Goal: Information Seeking & Learning: Learn about a topic

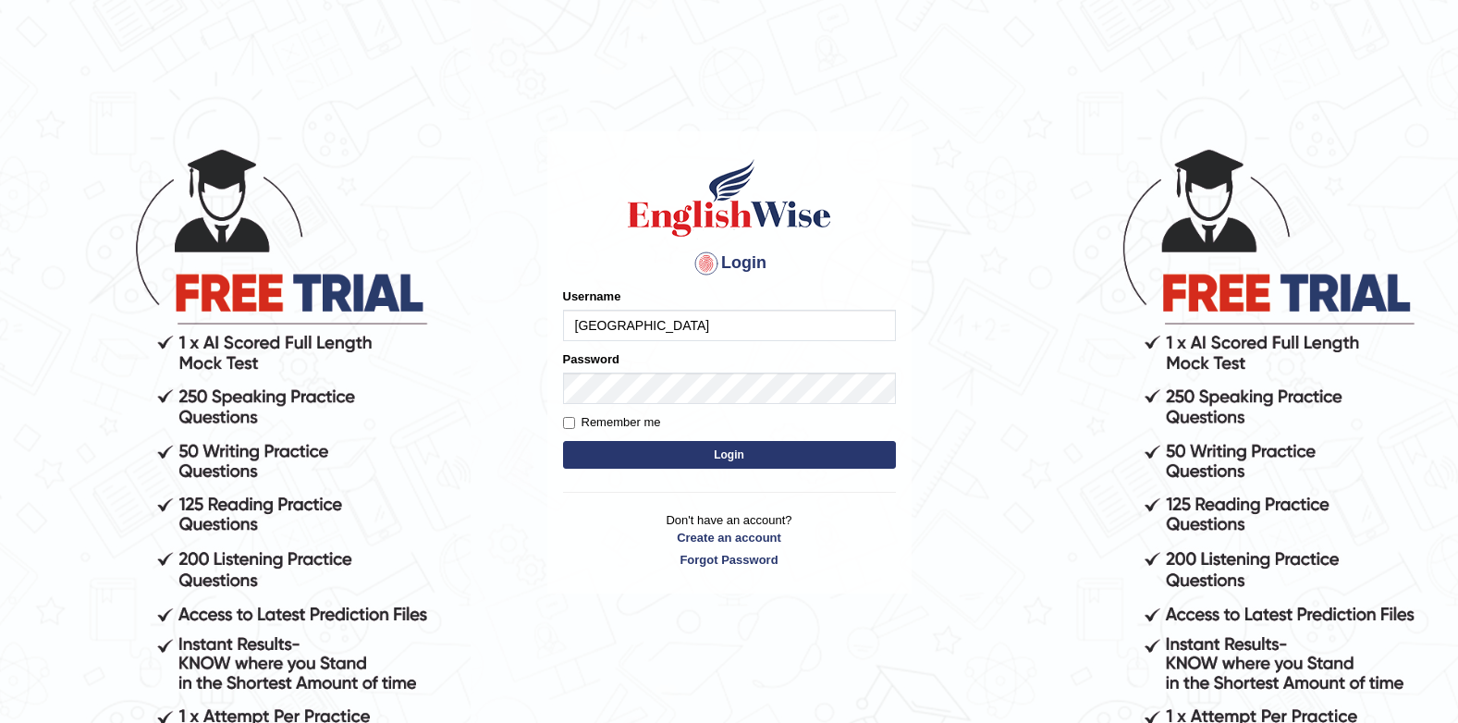
click at [735, 332] on input "[GEOGRAPHIC_DATA]" at bounding box center [729, 325] width 333 height 31
type input "J"
type input "successgrg"
drag, startPoint x: 822, startPoint y: 117, endPoint x: 825, endPoint y: 154, distance: 37.1
click at [822, 117] on main "Login Please fix the following errors: Username successgrg Password Remember me…" at bounding box center [730, 335] width 370 height 524
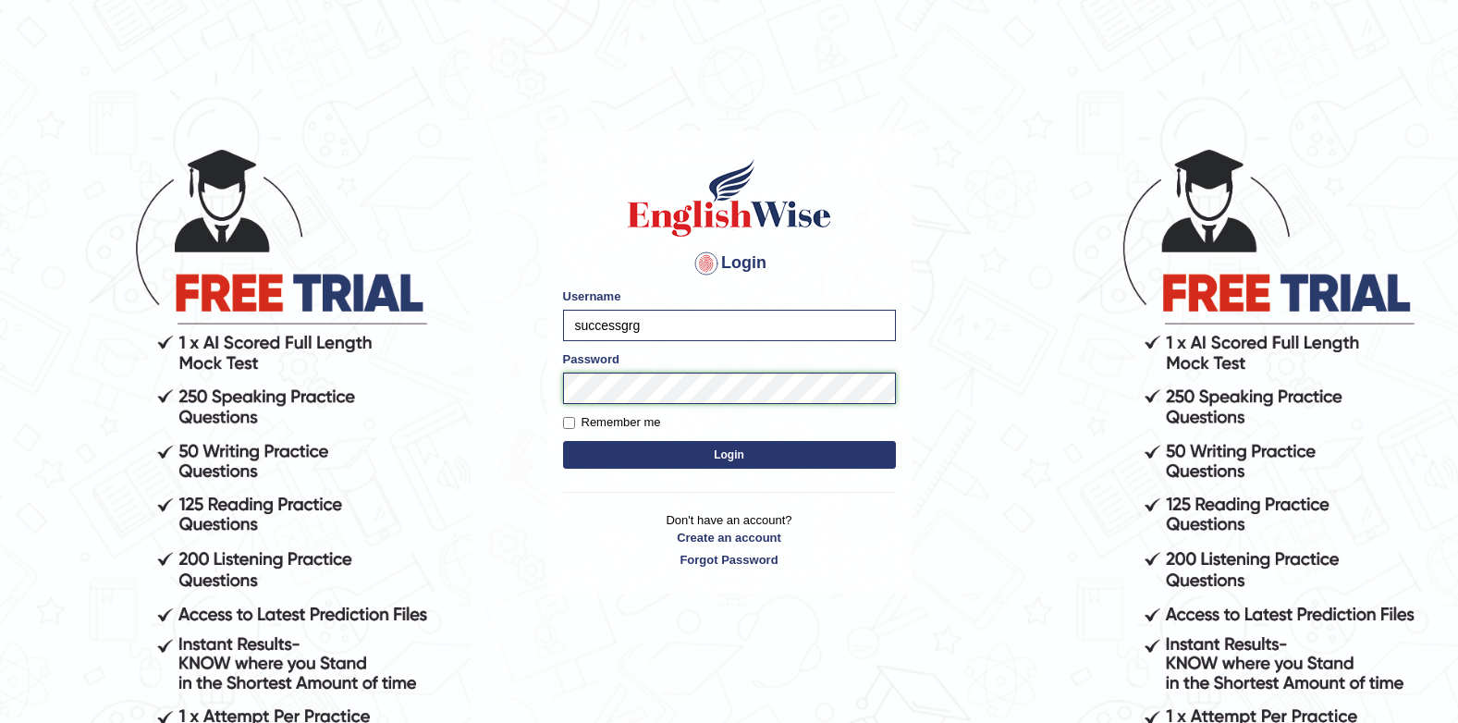
click at [563, 441] on button "Login" at bounding box center [729, 455] width 333 height 28
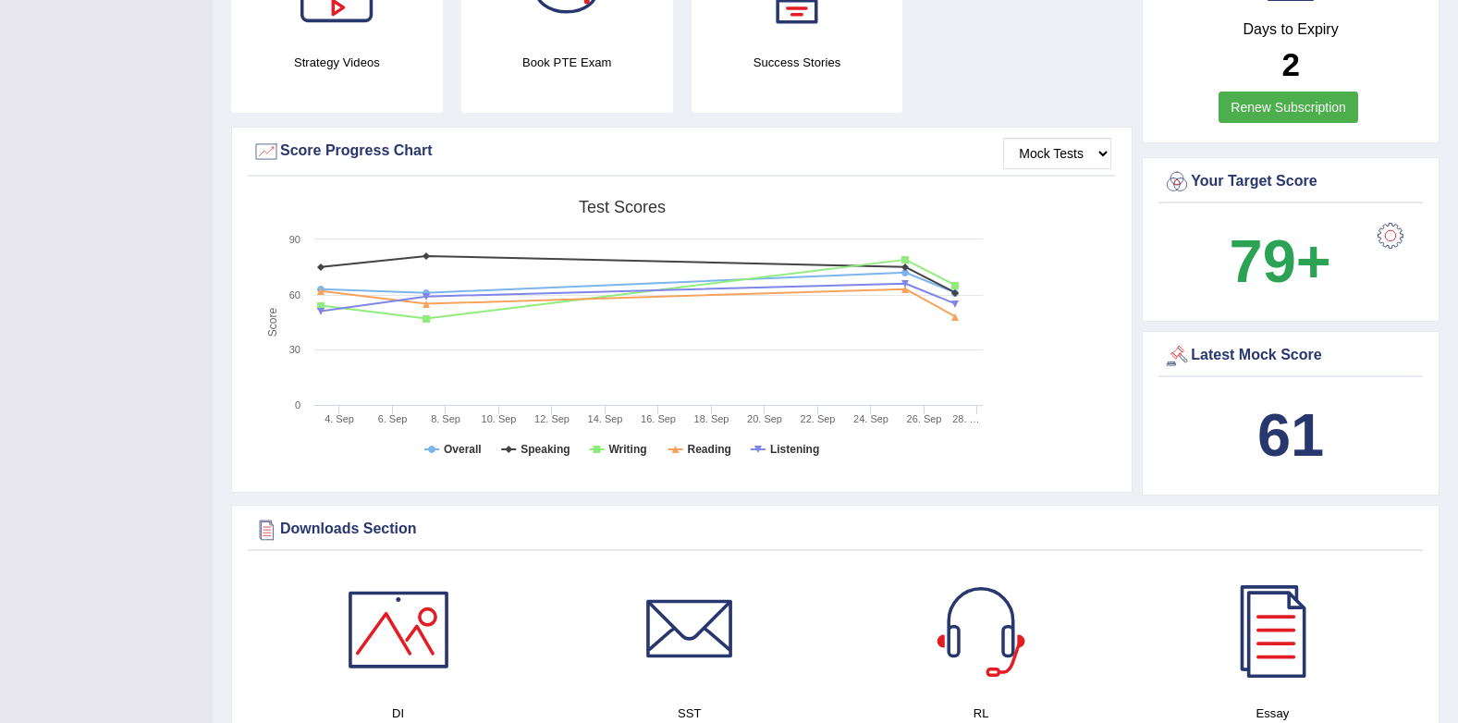
scroll to position [647, 0]
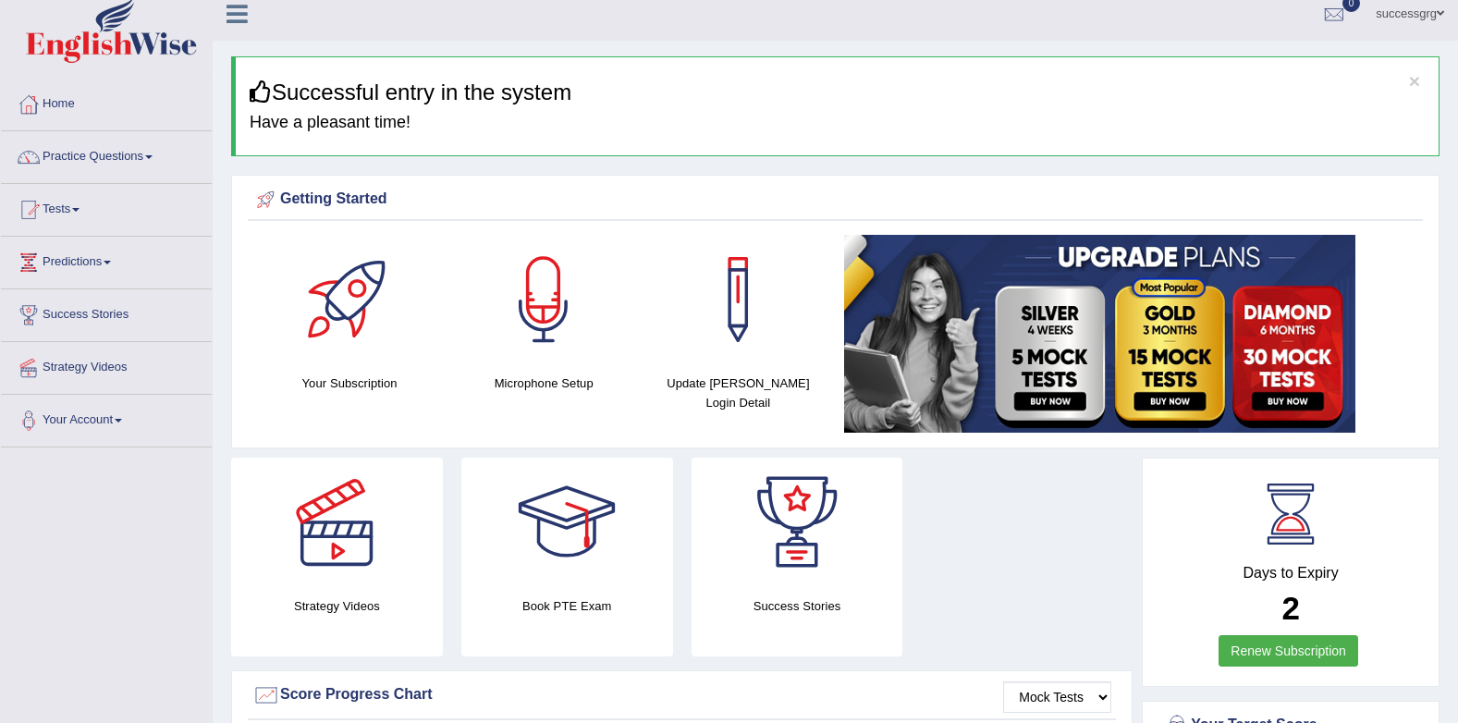
scroll to position [0, 0]
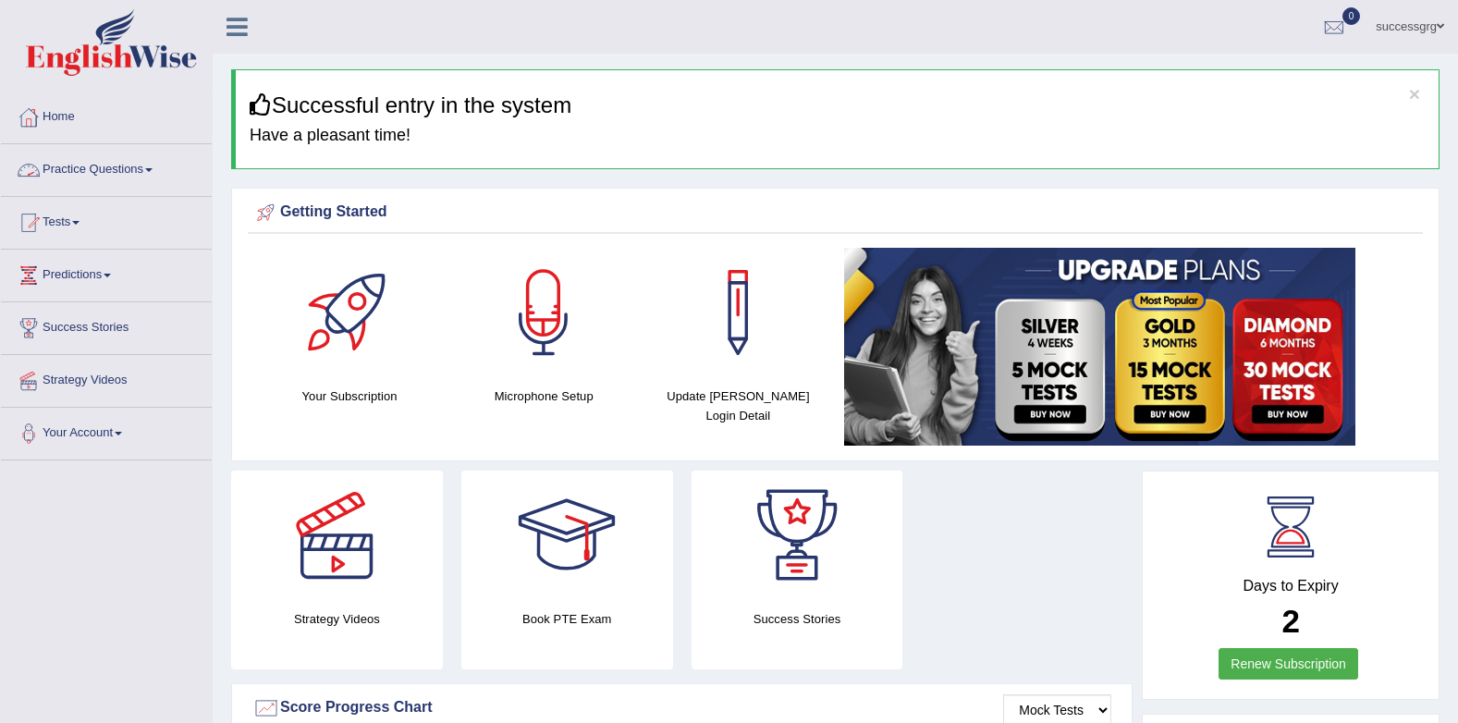
click at [132, 167] on link "Practice Questions" at bounding box center [106, 167] width 211 height 46
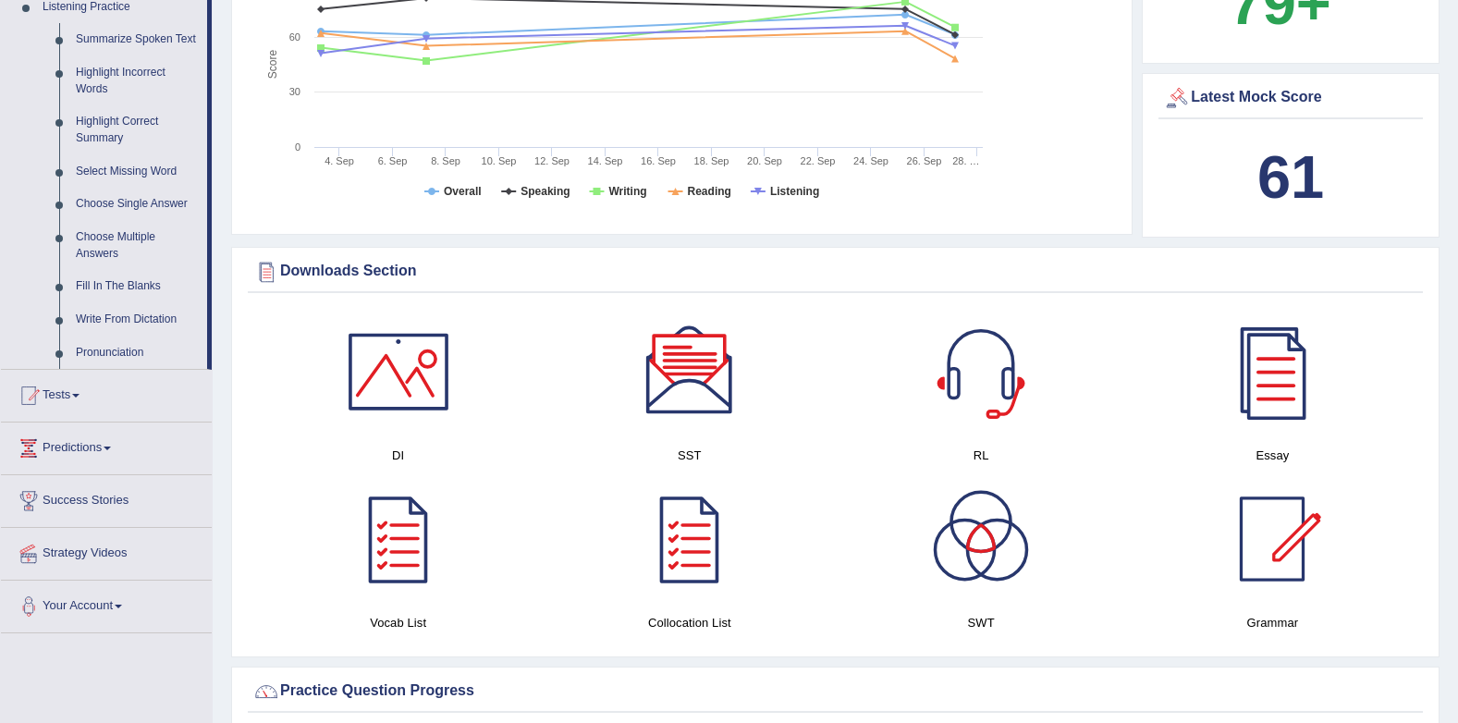
scroll to position [925, 0]
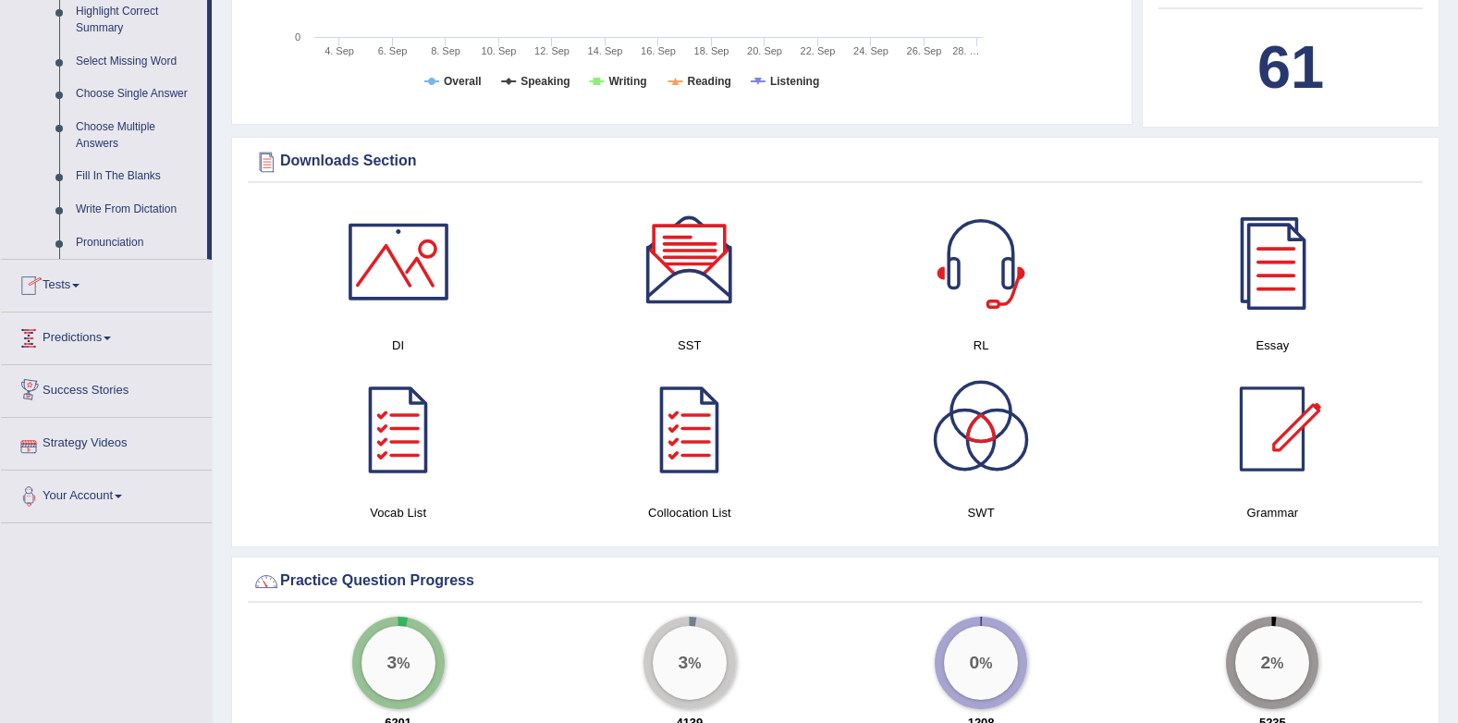
click at [80, 284] on span at bounding box center [75, 286] width 7 height 4
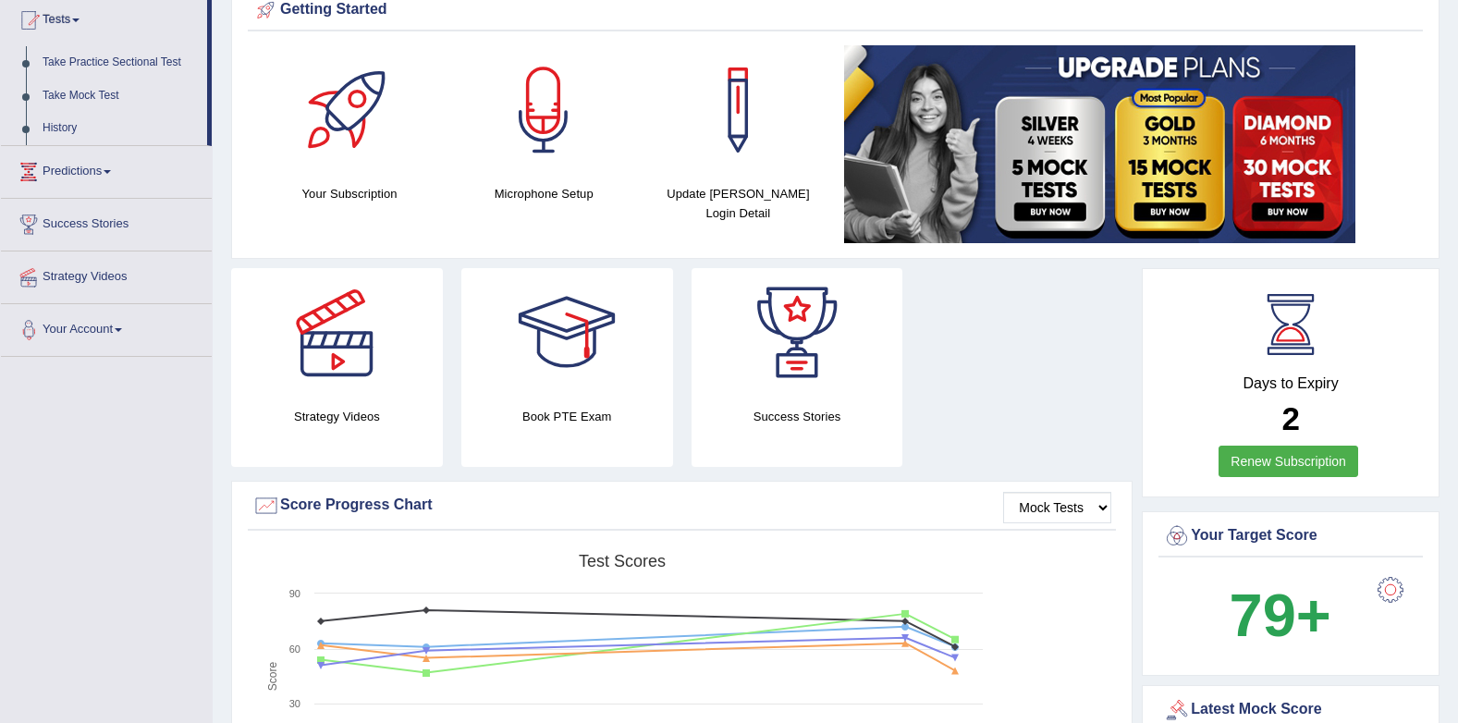
scroll to position [185, 0]
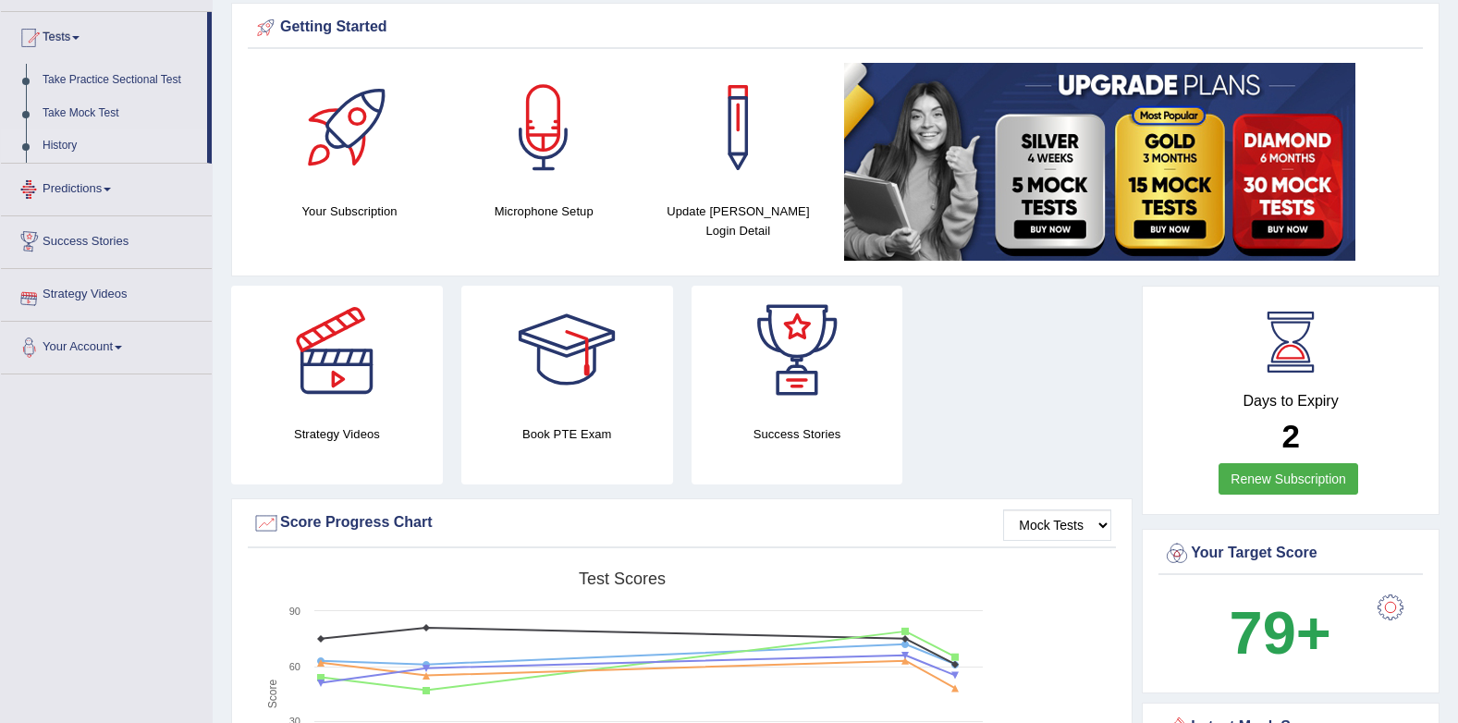
click at [56, 150] on link "History" at bounding box center [120, 145] width 173 height 33
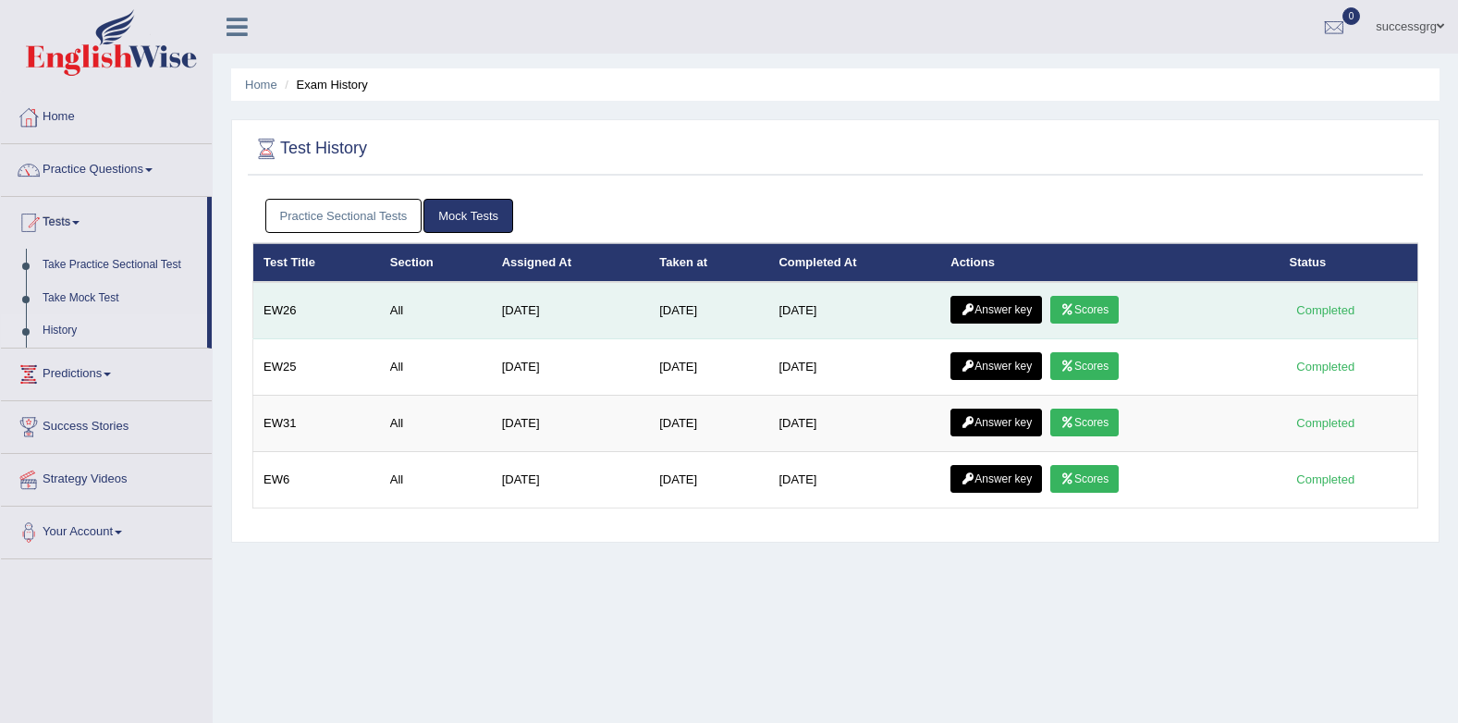
click at [1061, 307] on link "Scores" at bounding box center [1084, 310] width 68 height 28
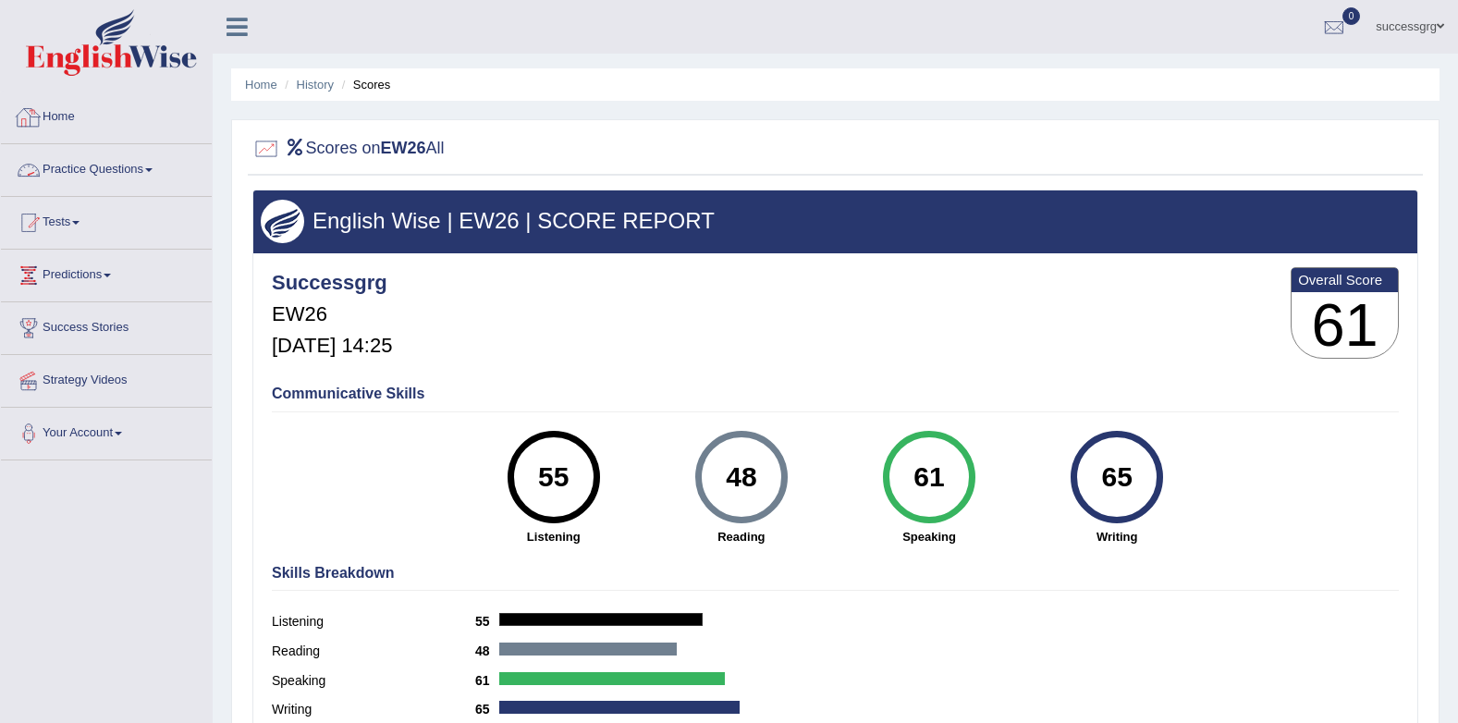
click at [134, 166] on link "Practice Questions" at bounding box center [106, 167] width 211 height 46
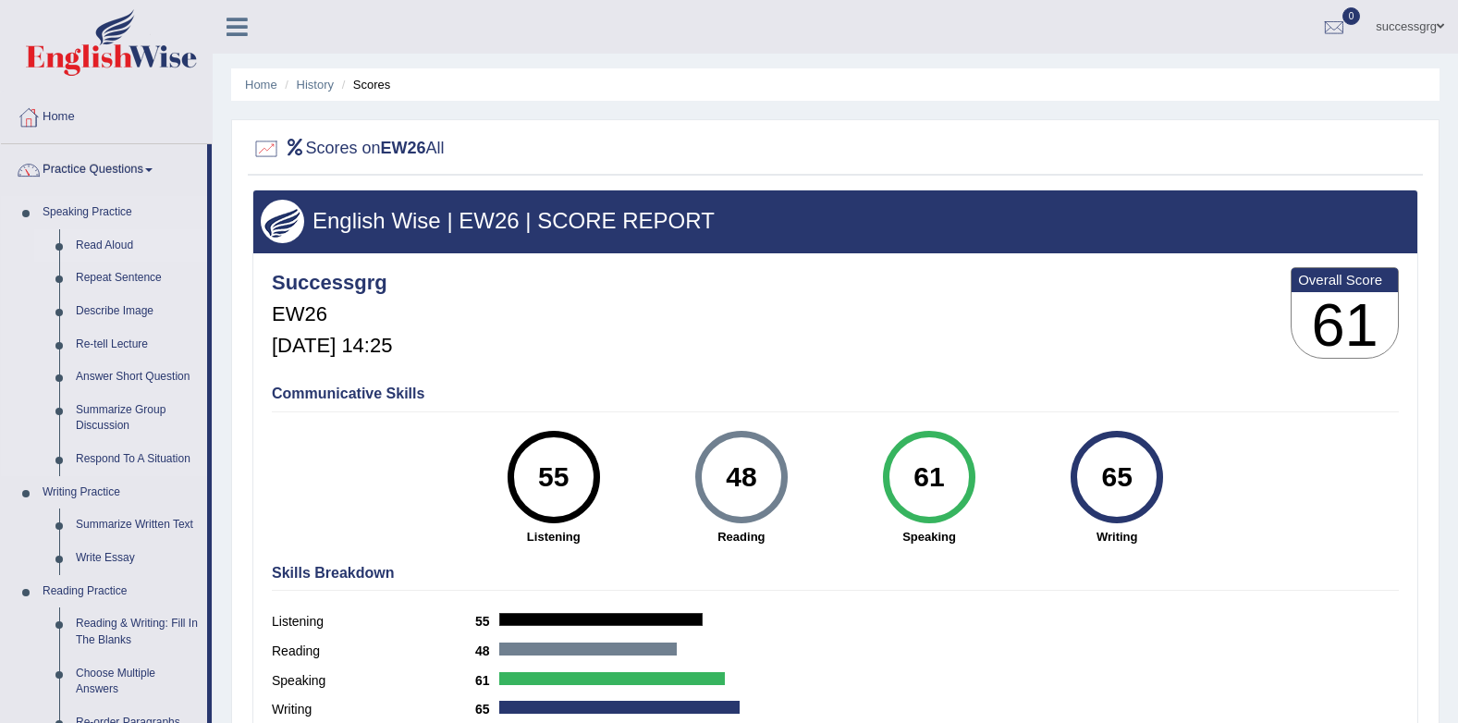
click at [103, 238] on link "Read Aloud" at bounding box center [137, 245] width 140 height 33
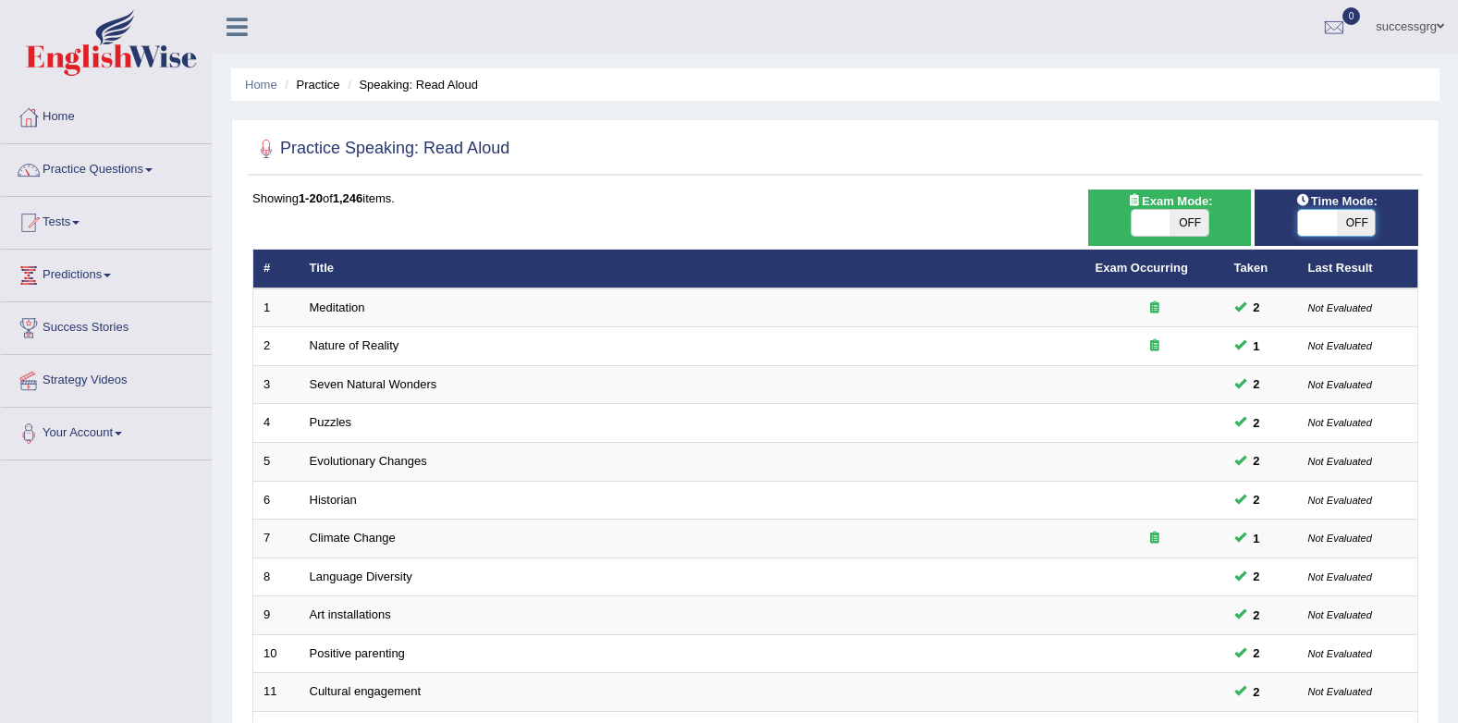
click at [1317, 212] on span at bounding box center [1317, 223] width 39 height 26
checkbox input "true"
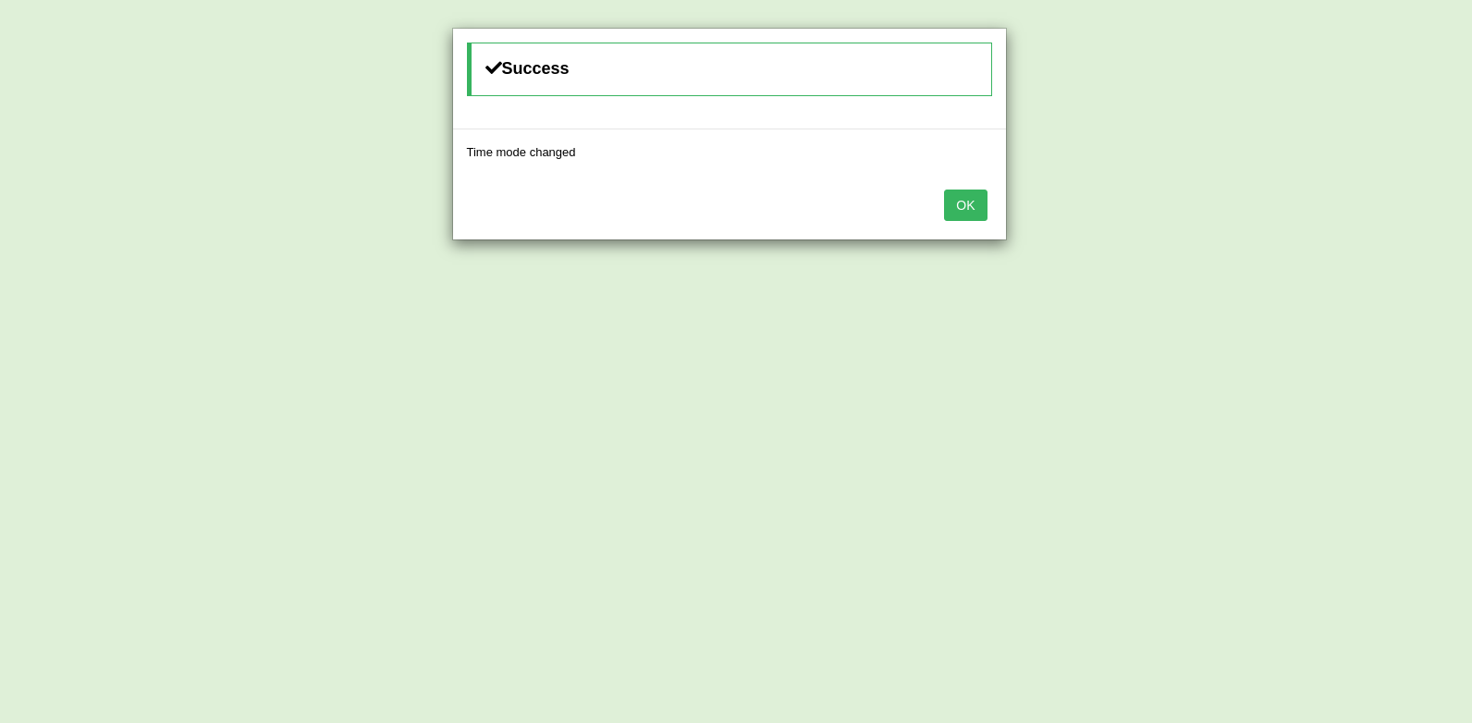
click at [956, 197] on button "OK" at bounding box center [965, 205] width 43 height 31
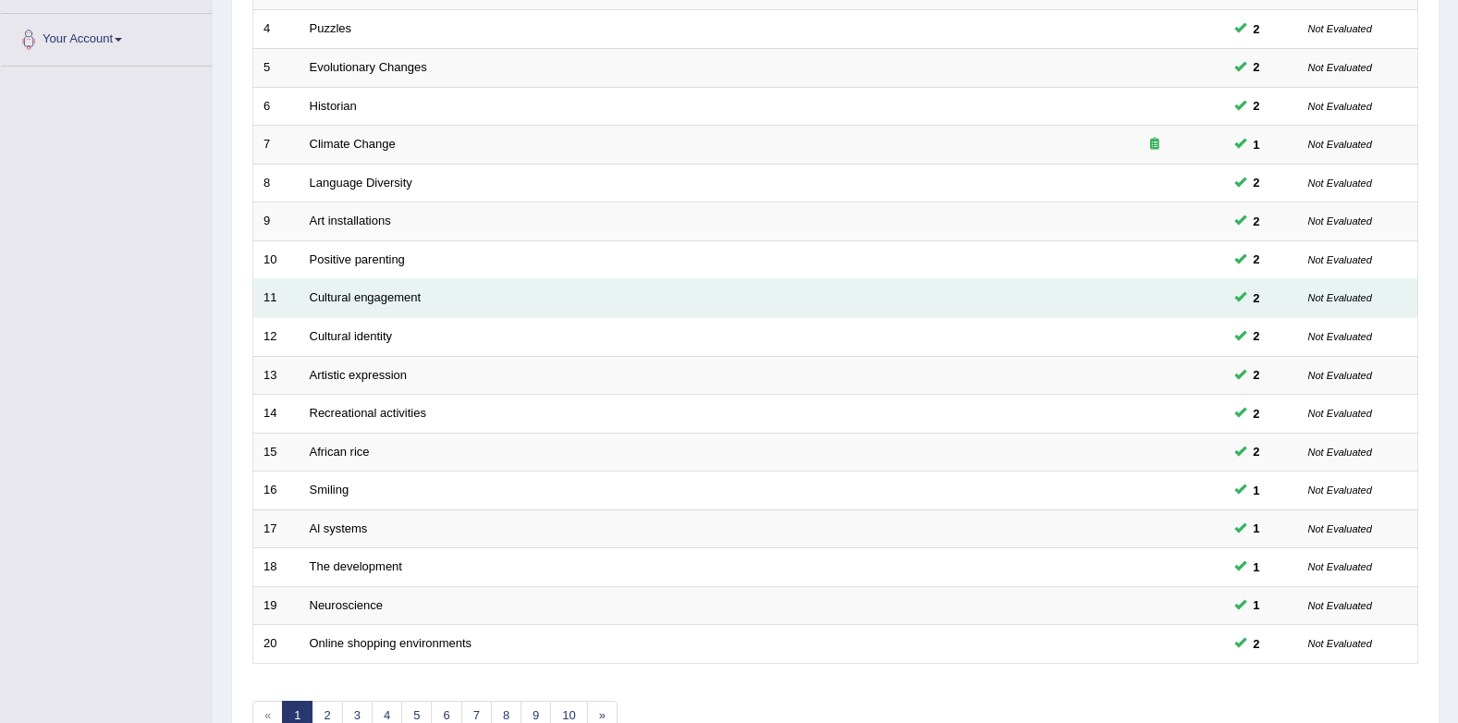
scroll to position [501, 0]
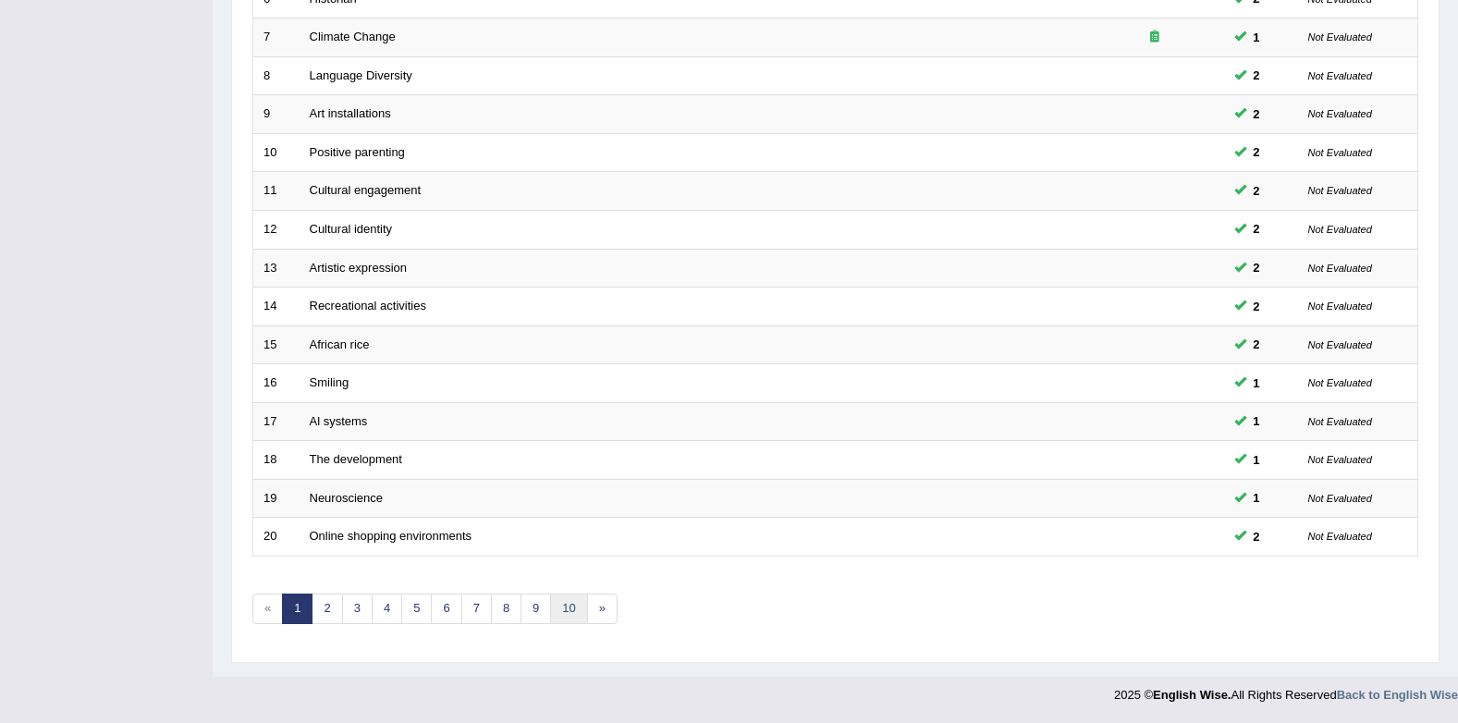
click at [558, 604] on link "10" at bounding box center [568, 609] width 37 height 31
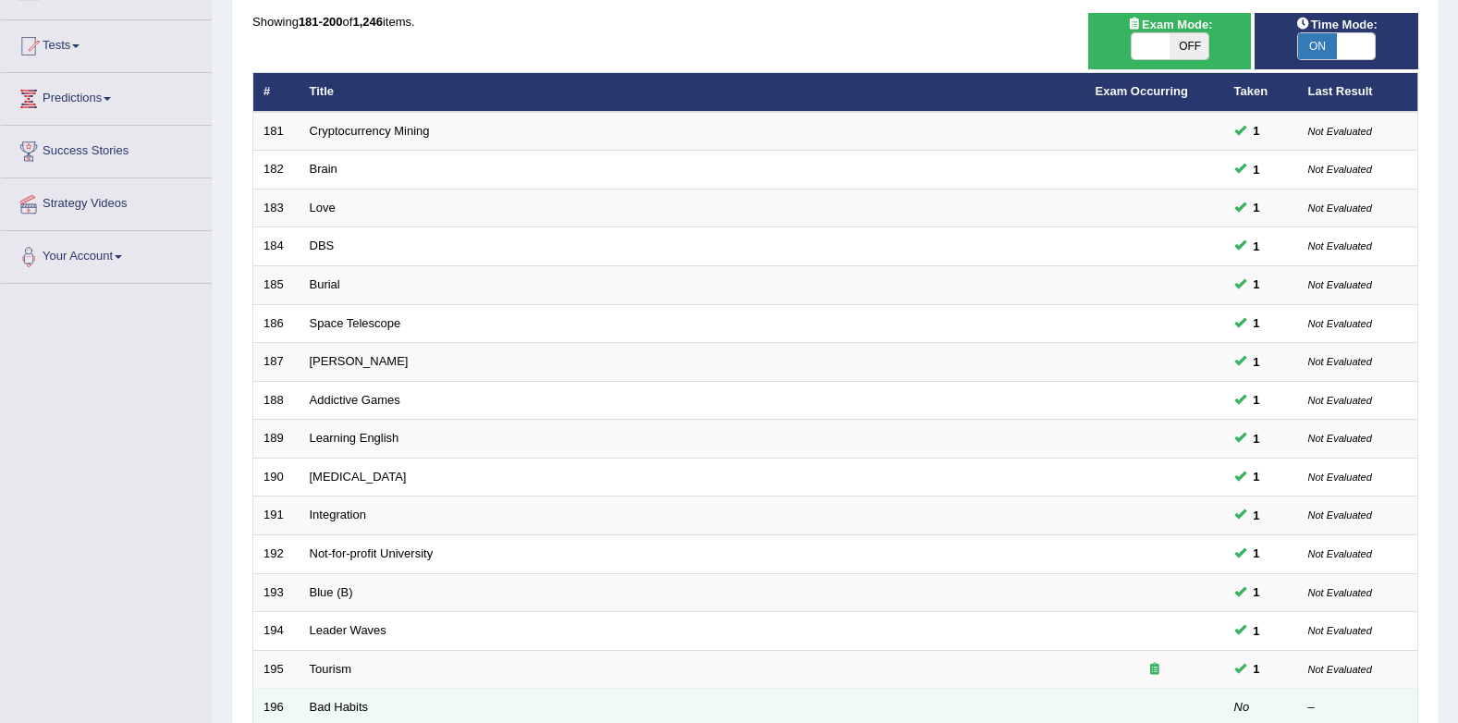
scroll to position [462, 0]
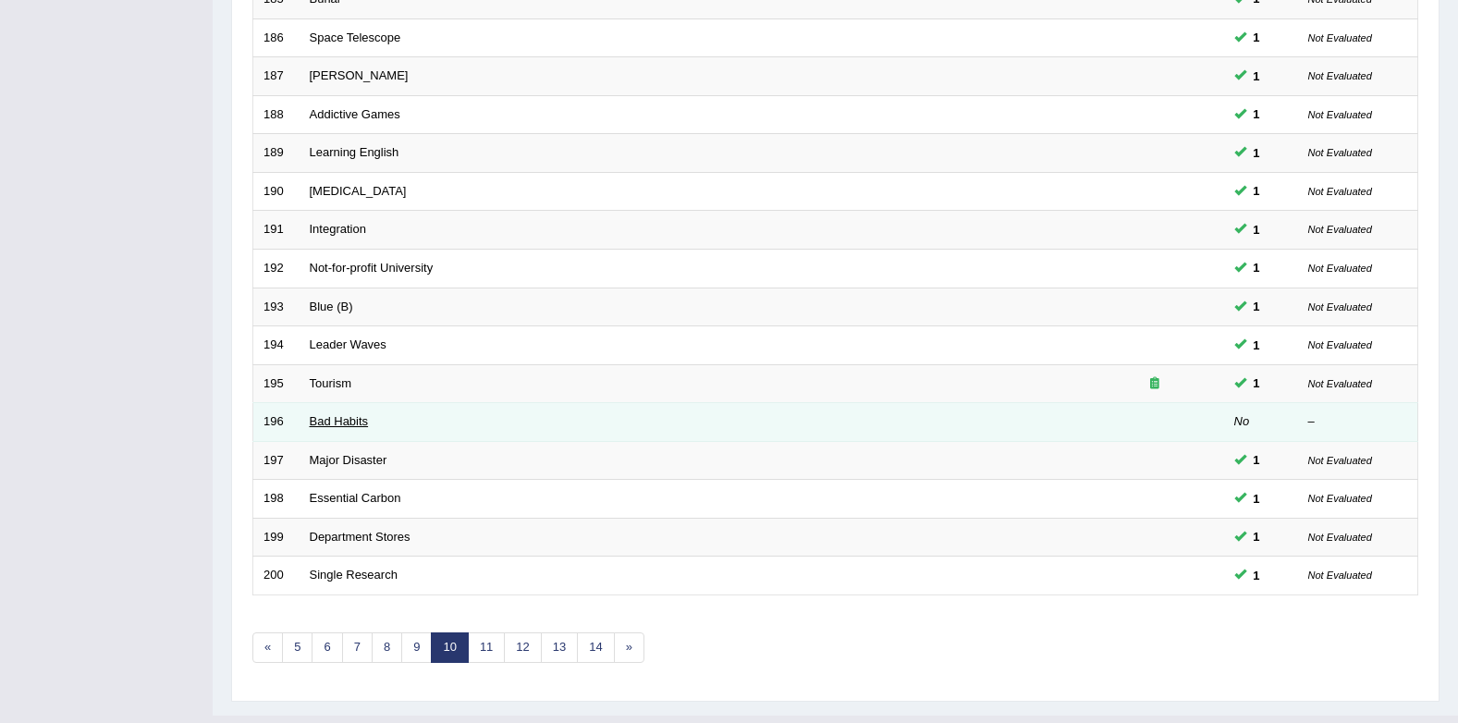
click at [341, 423] on link "Bad Habits" at bounding box center [339, 421] width 59 height 14
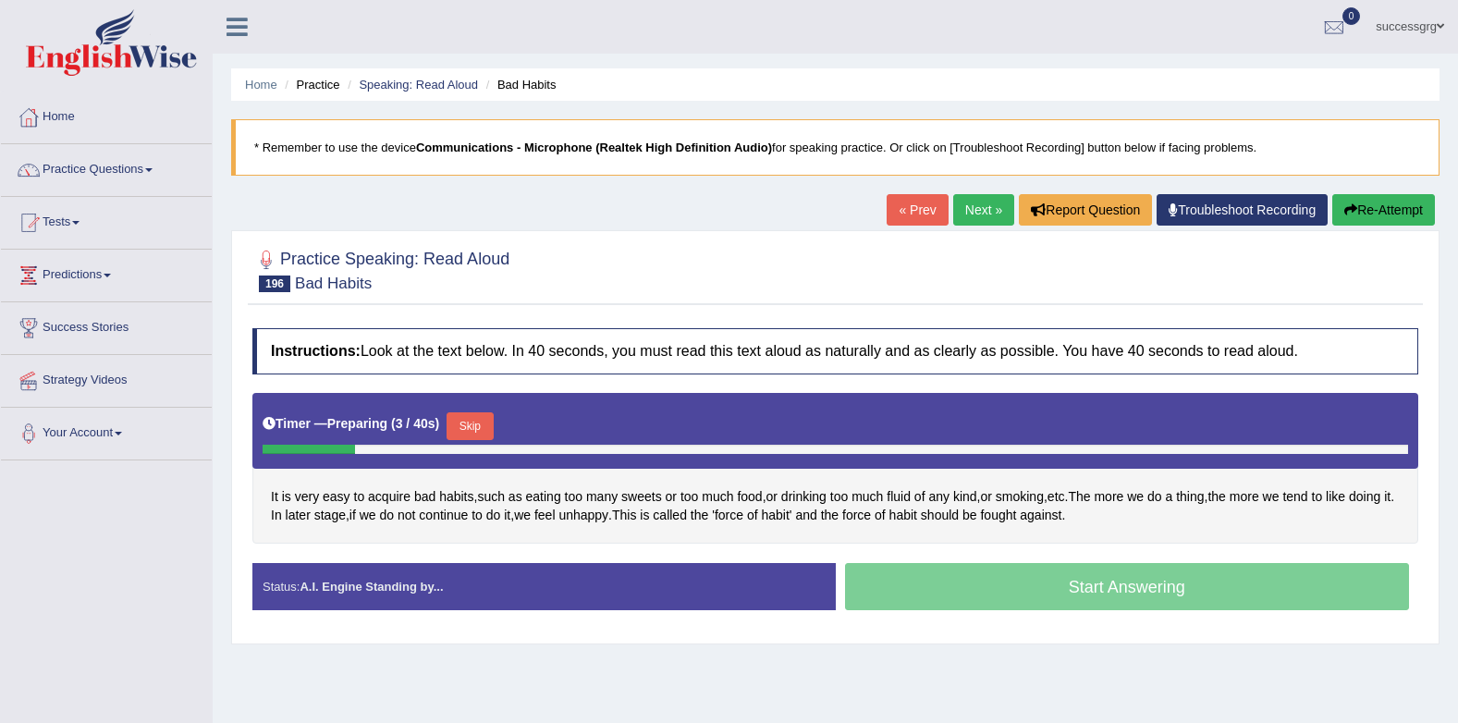
click at [475, 429] on button "Skip" at bounding box center [470, 426] width 46 height 28
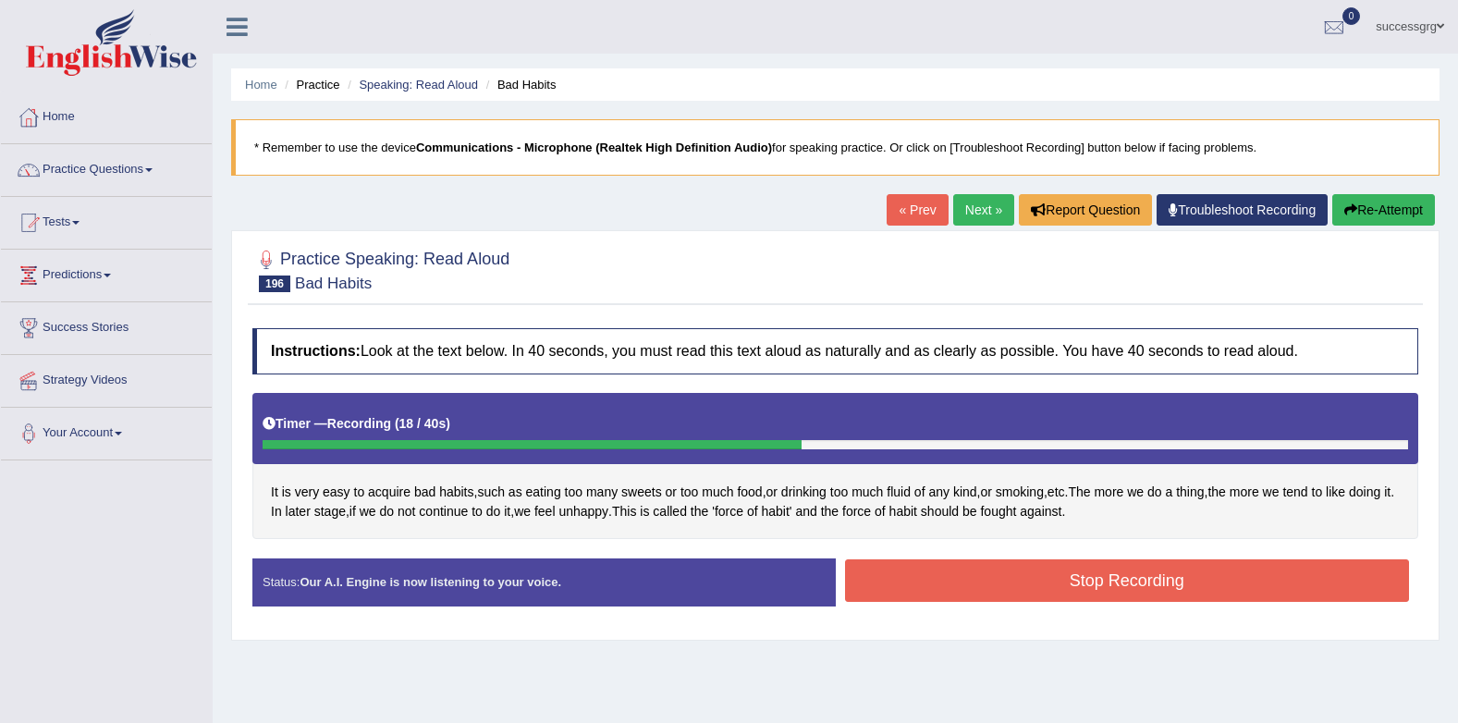
click at [1061, 571] on button "Stop Recording" at bounding box center [1127, 580] width 565 height 43
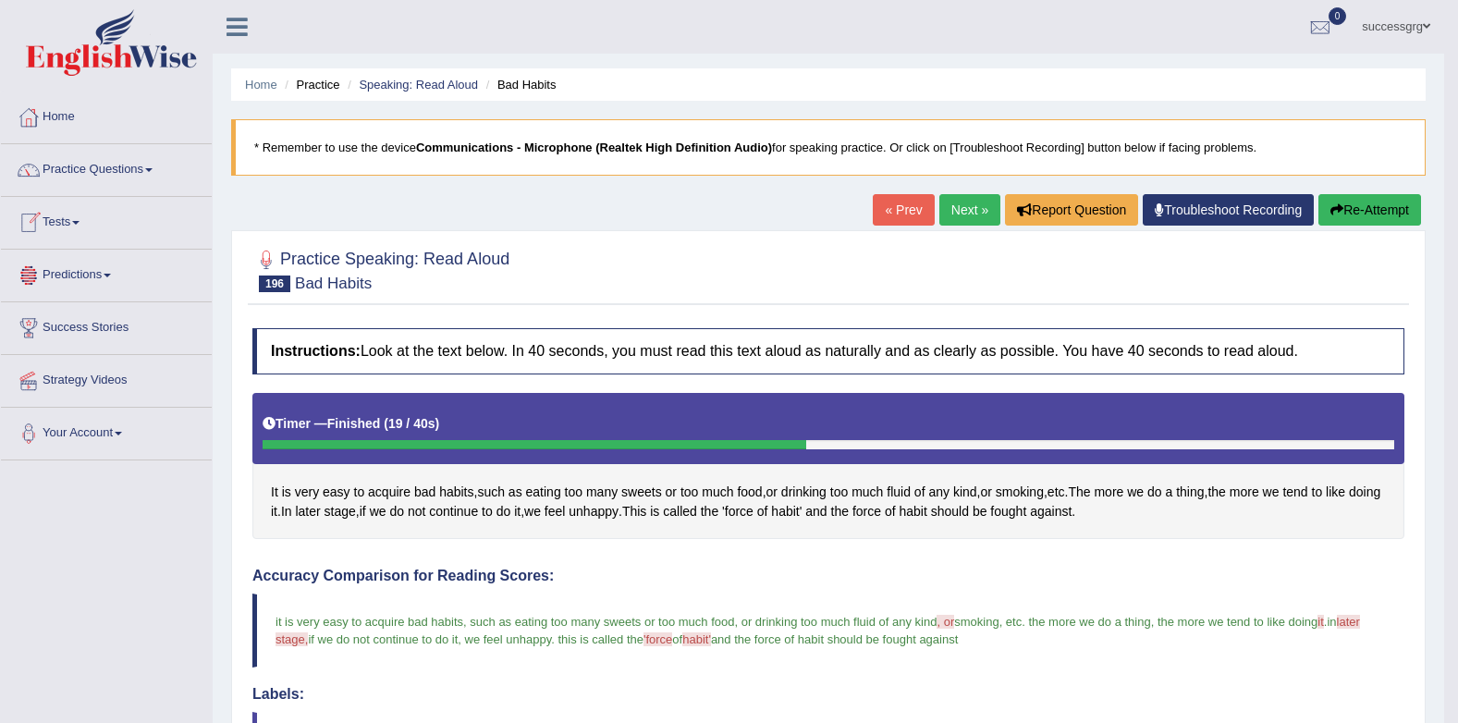
click at [962, 207] on link "Next »" at bounding box center [969, 209] width 61 height 31
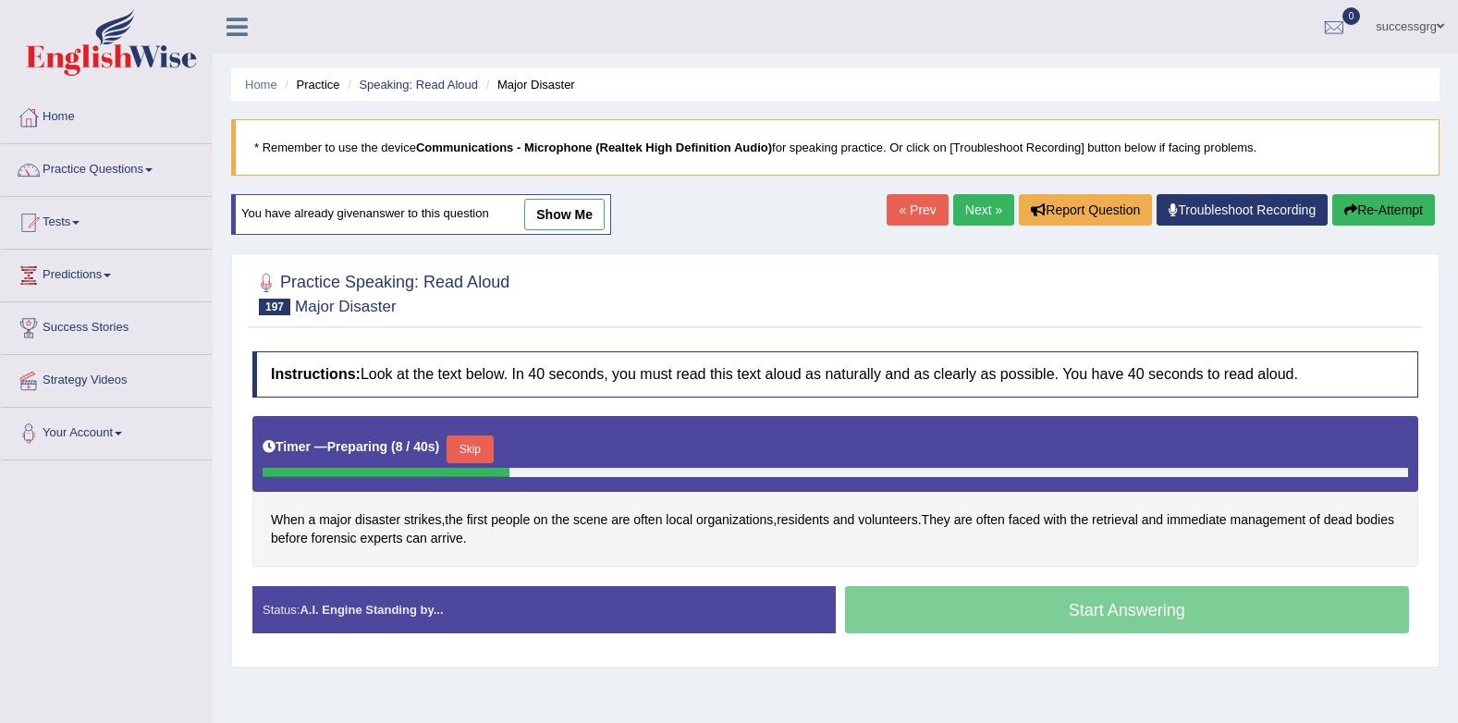
click at [469, 446] on button "Skip" at bounding box center [470, 450] width 46 height 28
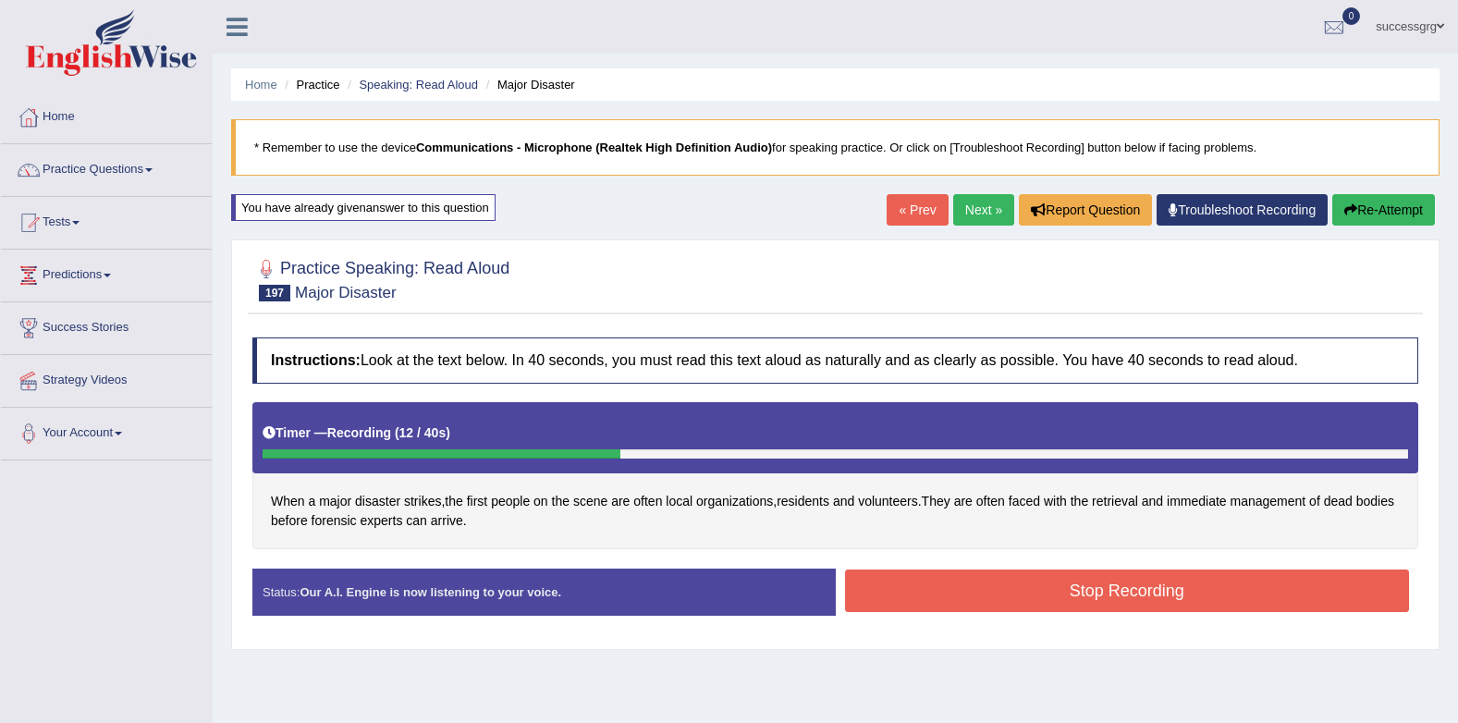
click at [894, 591] on button "Stop Recording" at bounding box center [1127, 591] width 565 height 43
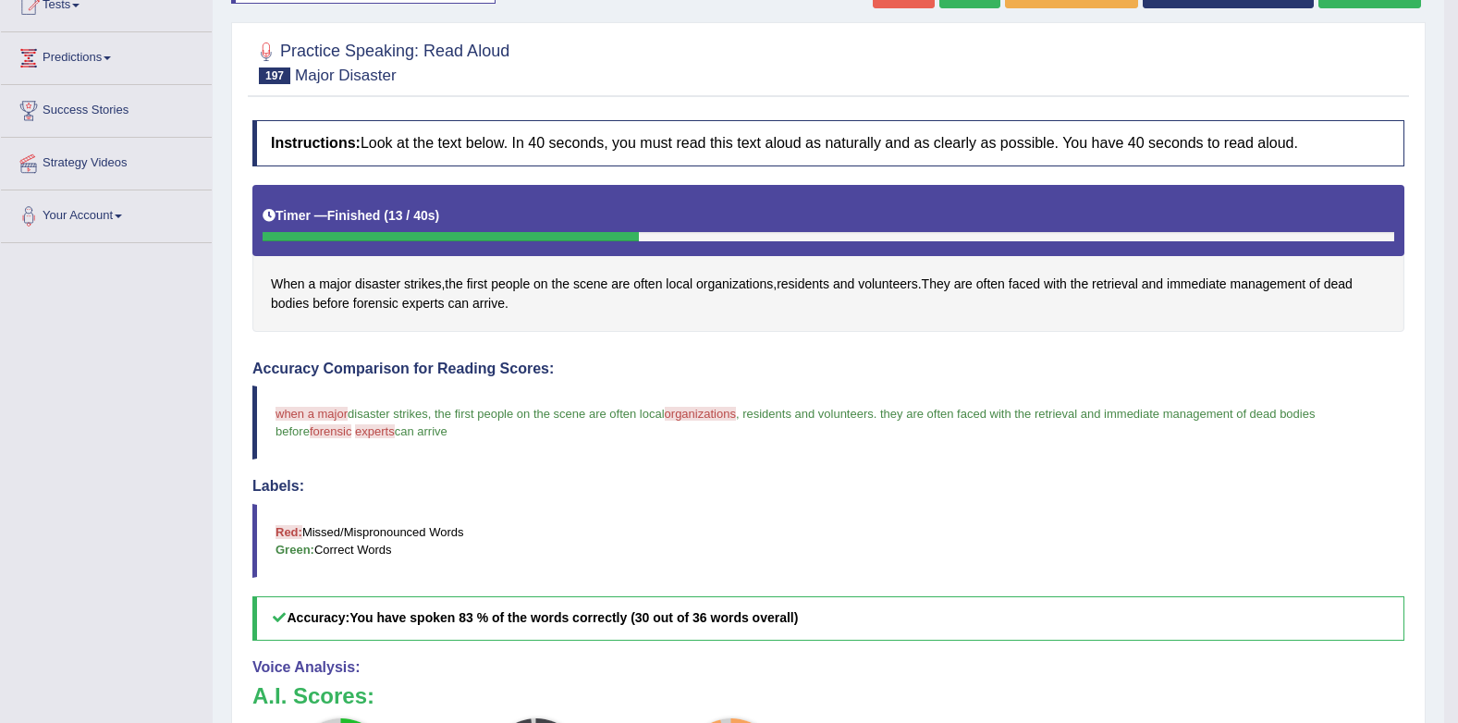
scroll to position [88, 0]
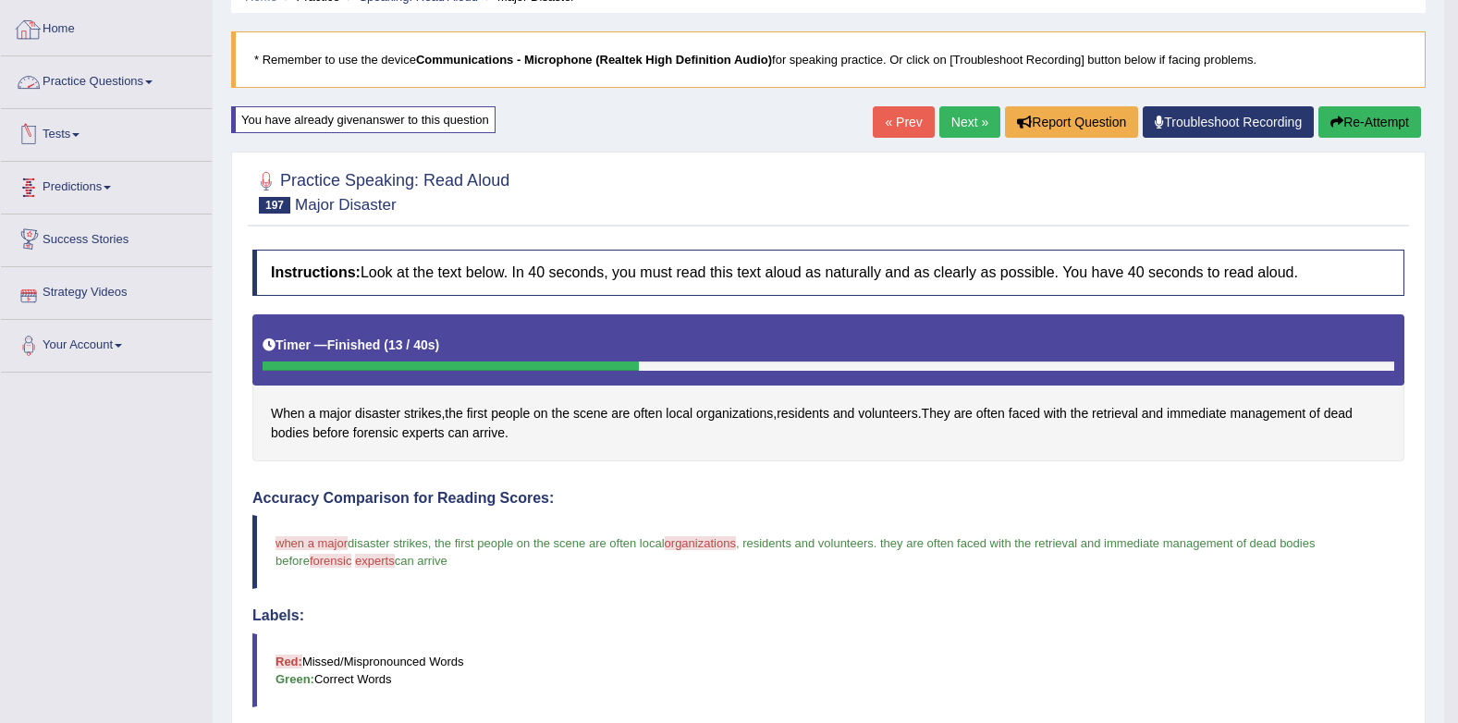
click at [104, 82] on link "Practice Questions" at bounding box center [106, 79] width 211 height 46
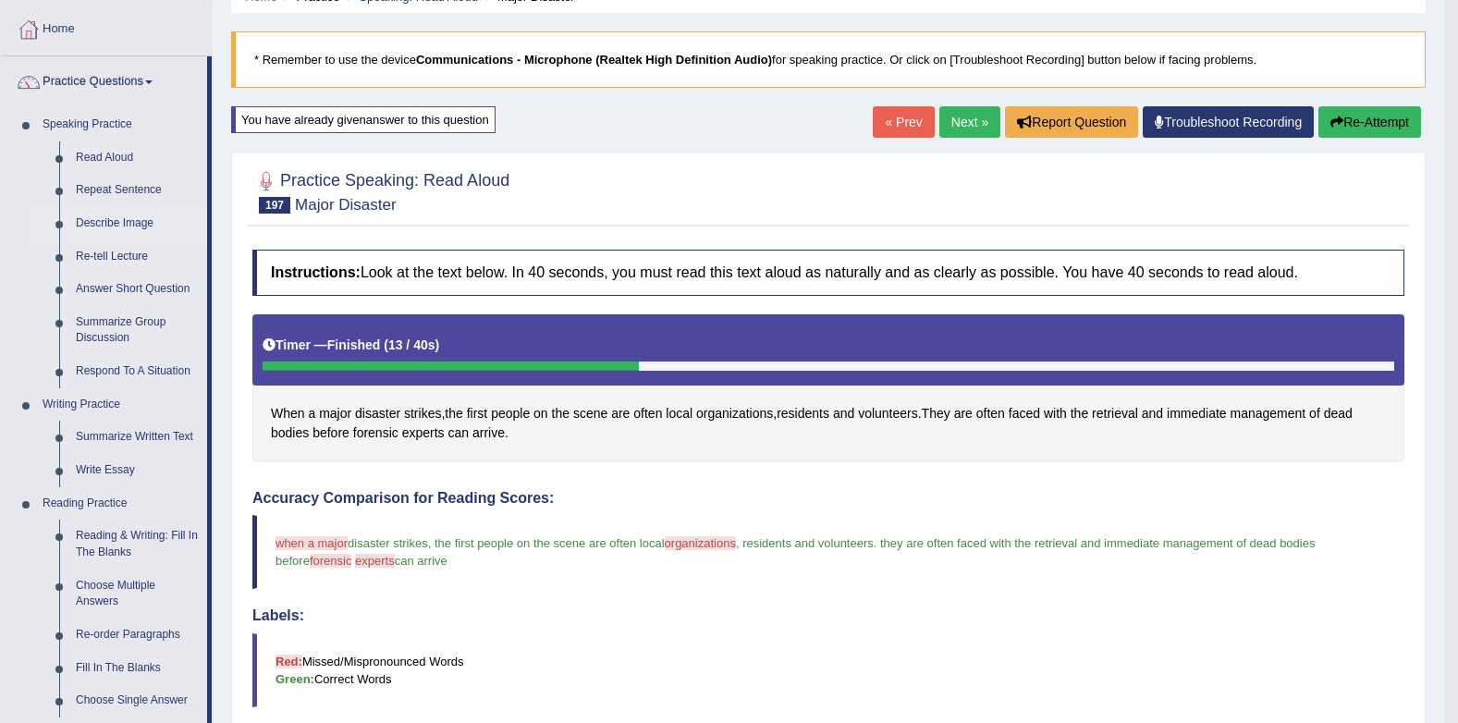
click at [84, 219] on link "Describe Image" at bounding box center [137, 223] width 140 height 33
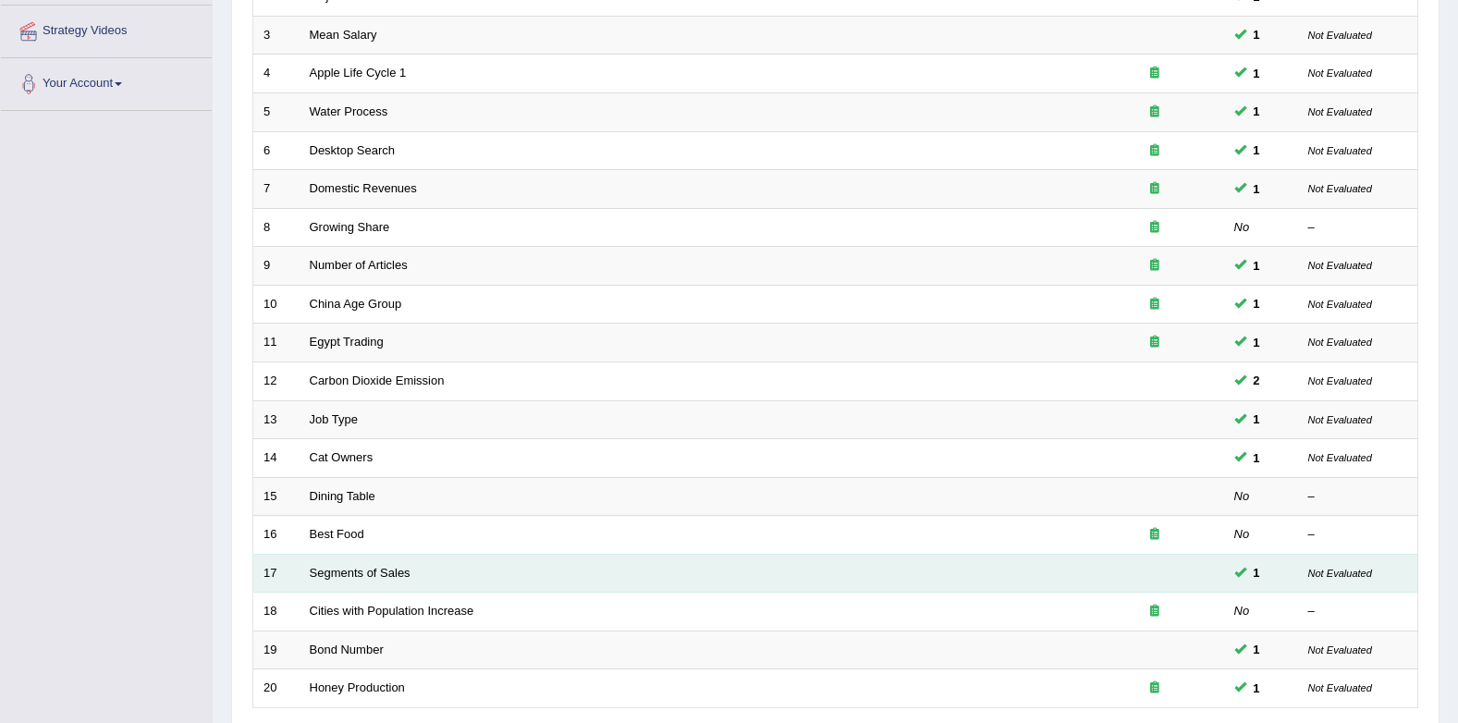
scroll to position [501, 0]
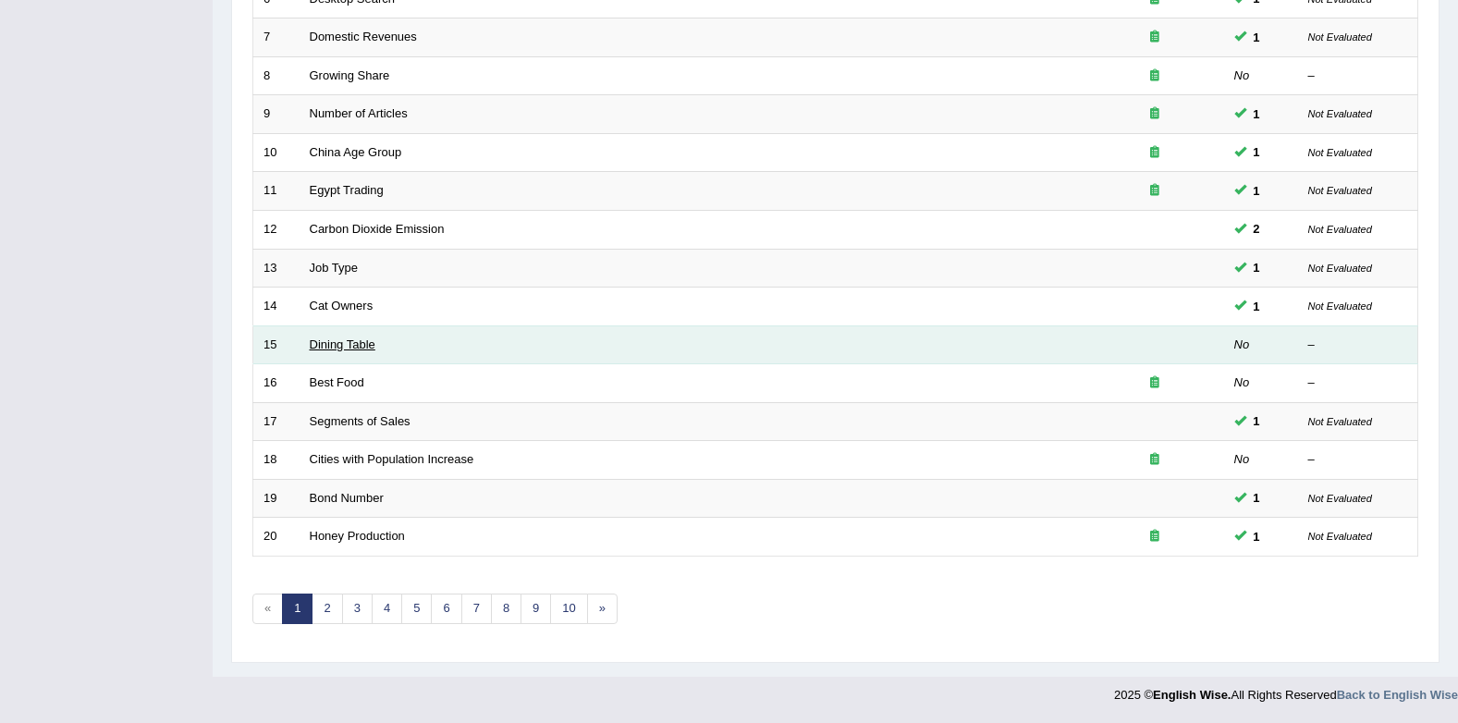
click at [325, 350] on link "Dining Table" at bounding box center [343, 344] width 66 height 14
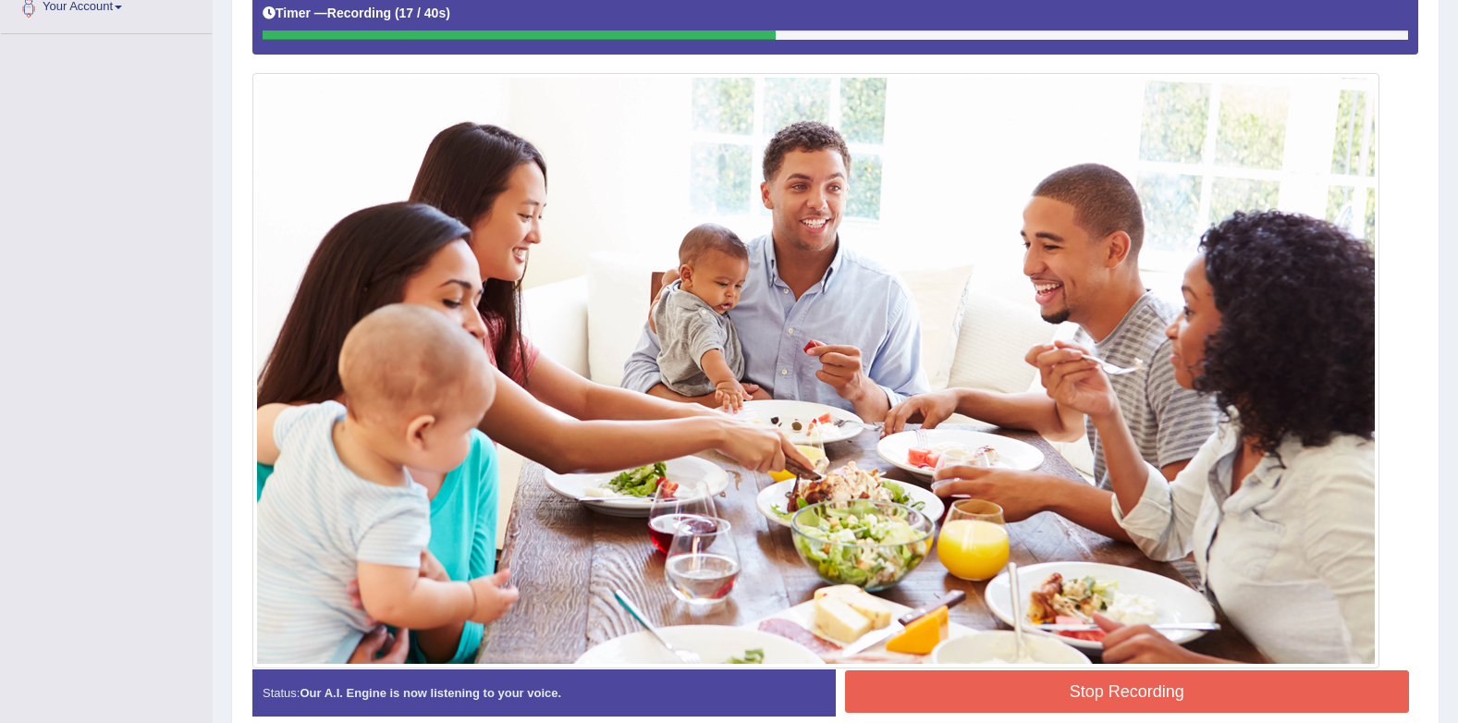
scroll to position [514, 0]
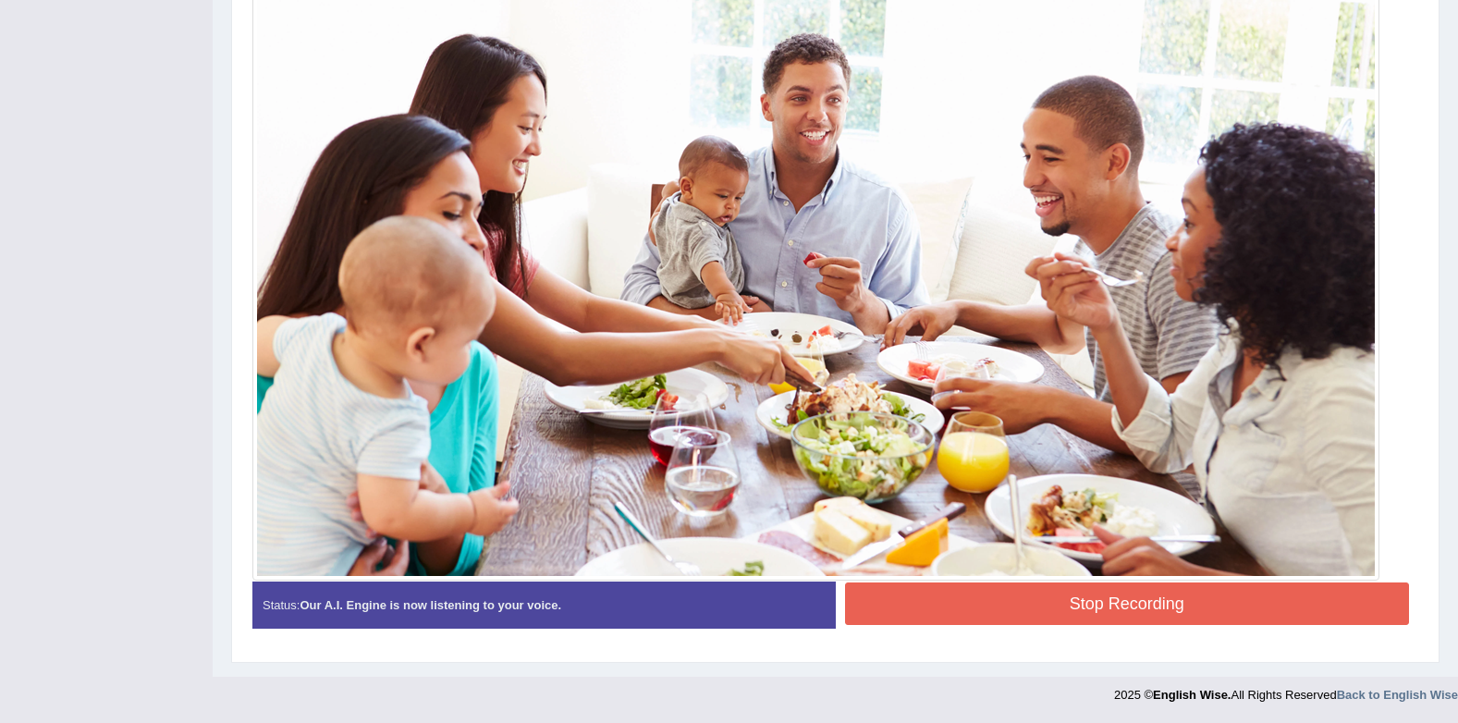
click at [1165, 606] on button "Stop Recording" at bounding box center [1127, 604] width 565 height 43
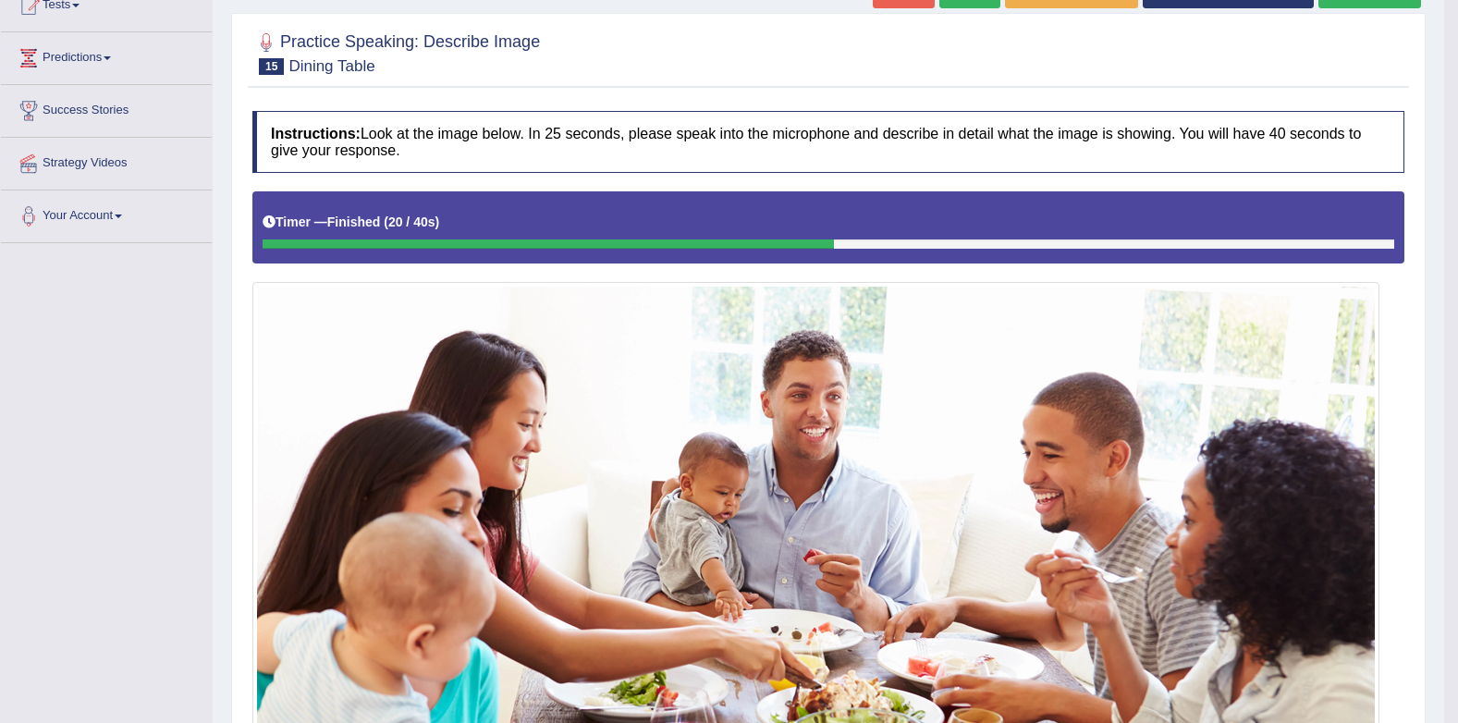
scroll to position [56, 0]
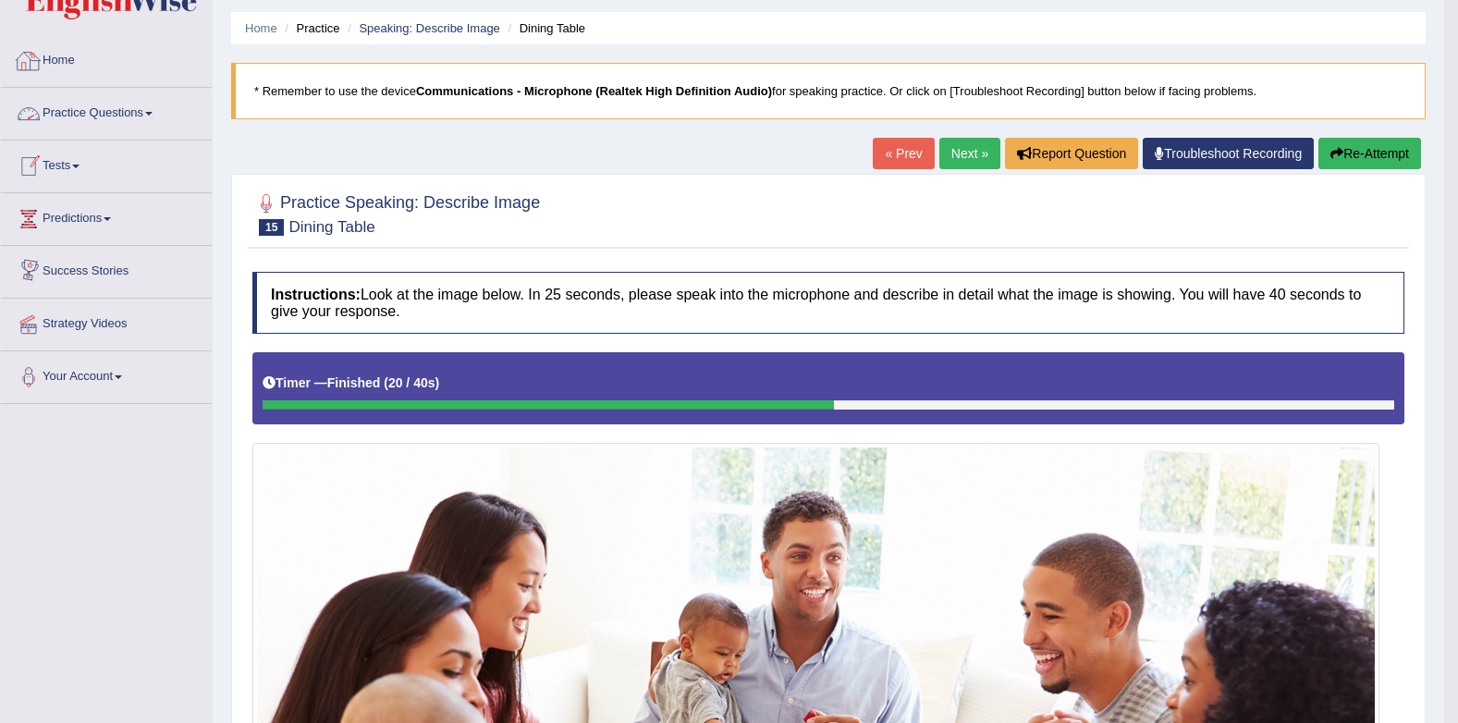
click at [80, 107] on link "Practice Questions" at bounding box center [106, 111] width 211 height 46
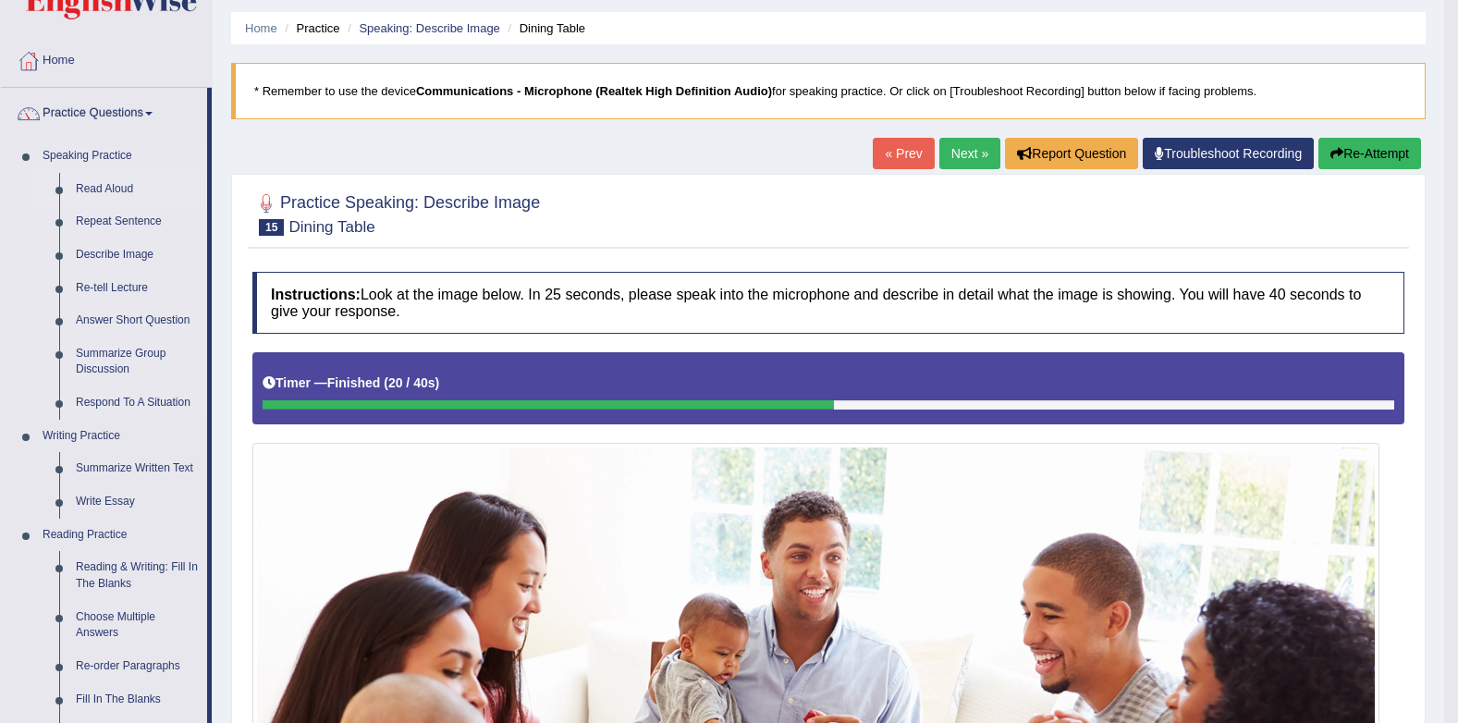
click at [98, 191] on link "Read Aloud" at bounding box center [137, 189] width 140 height 33
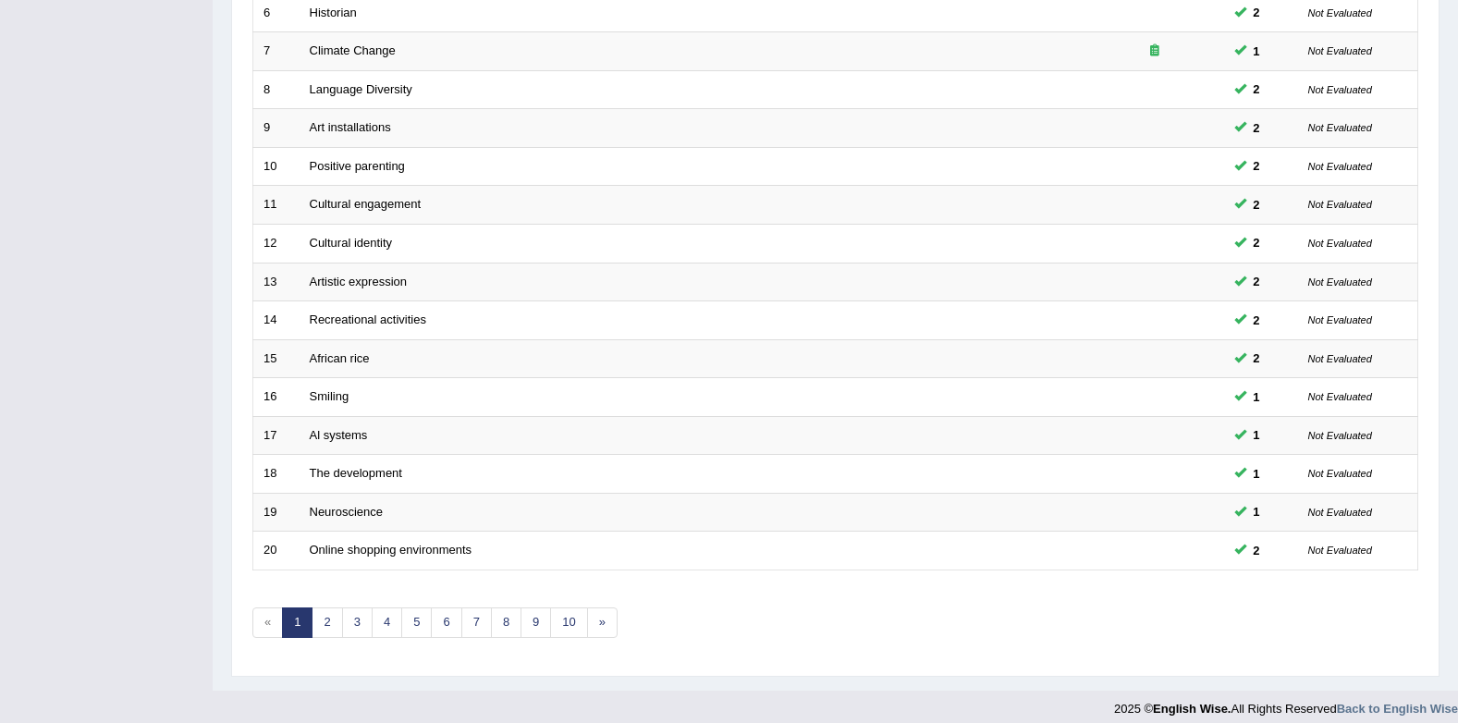
scroll to position [501, 0]
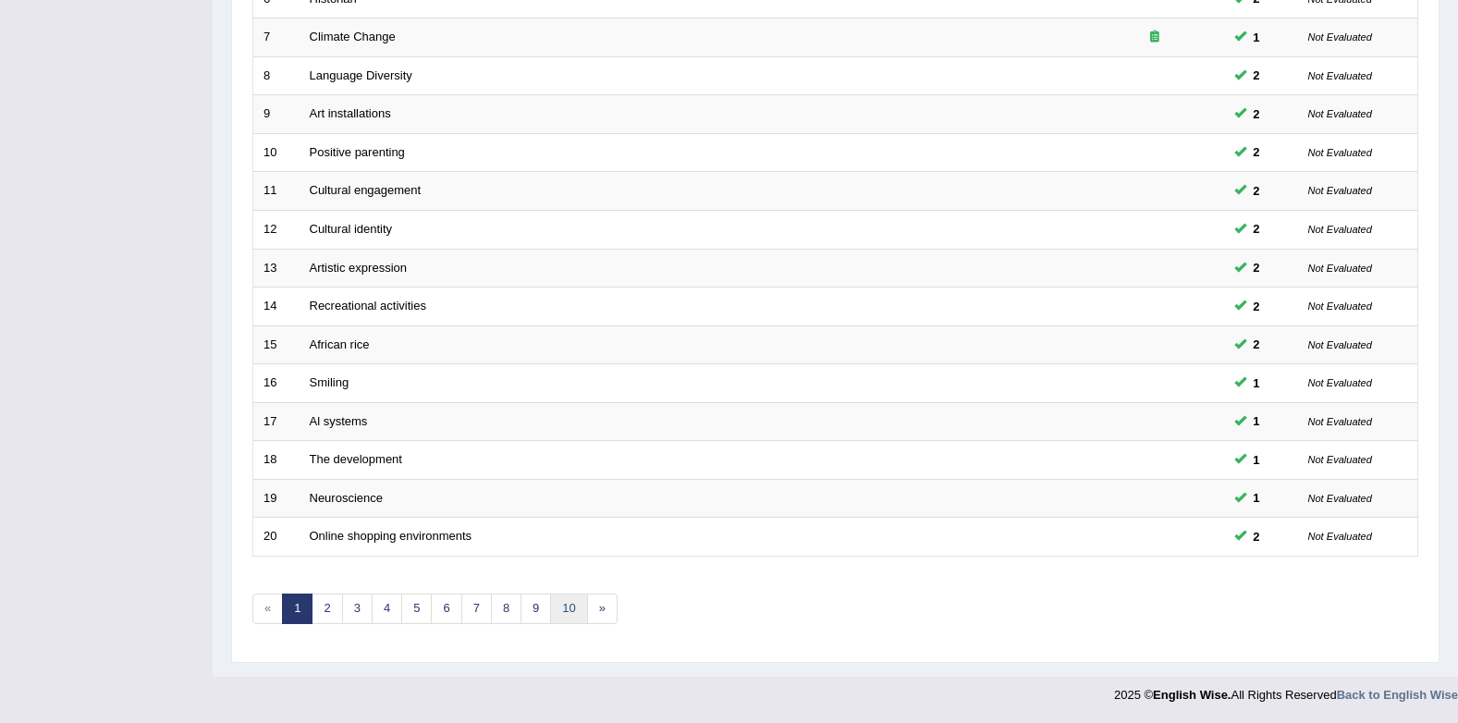
click at [564, 601] on link "10" at bounding box center [568, 609] width 37 height 31
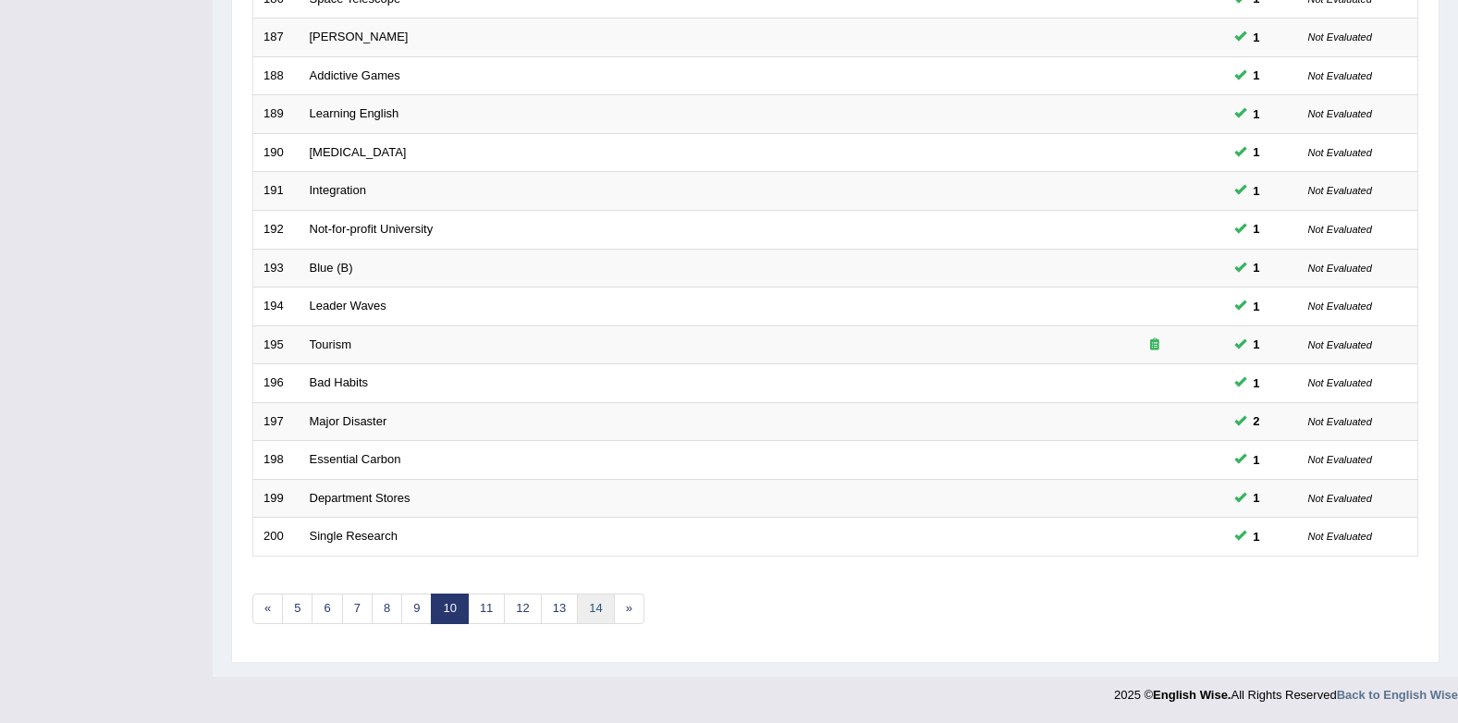
click at [589, 599] on link "14" at bounding box center [595, 609] width 37 height 31
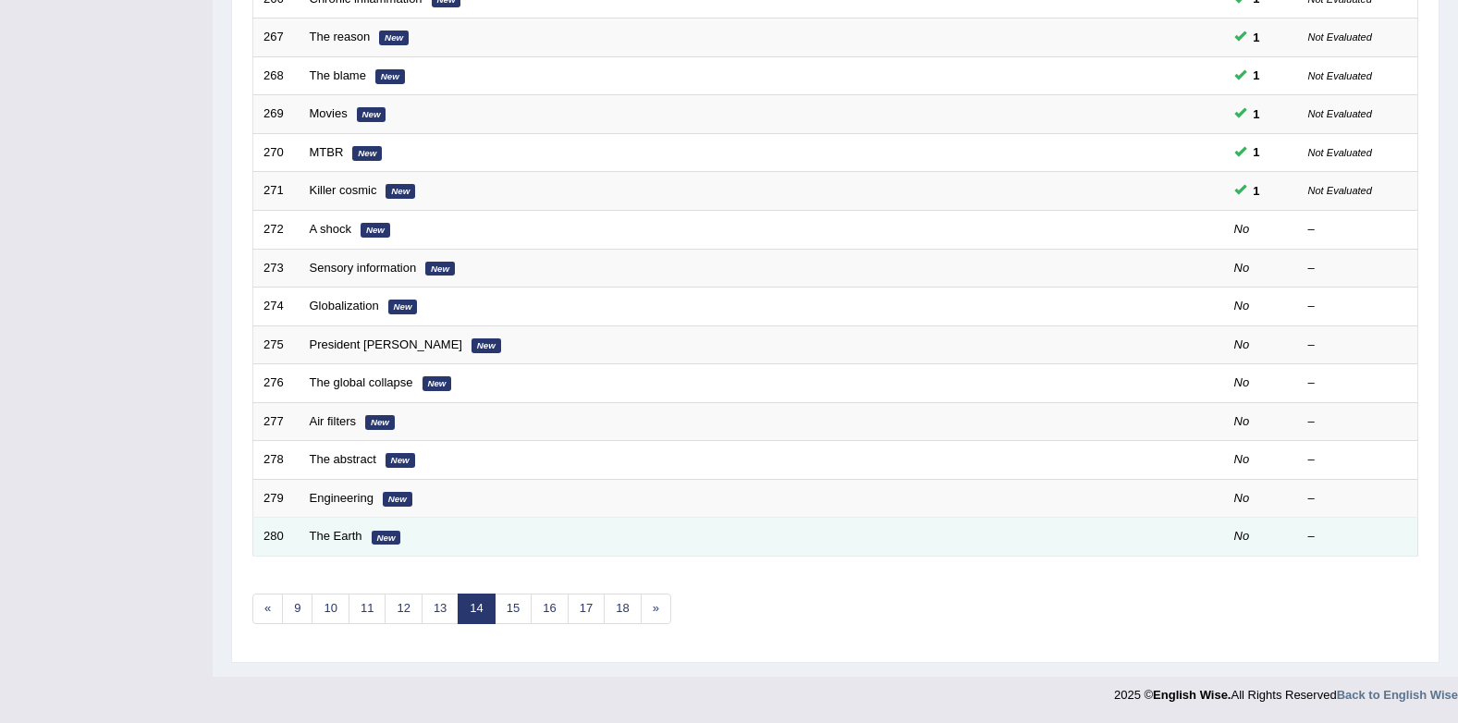
click at [363, 530] on td "The Earth New" at bounding box center [693, 537] width 786 height 39
click at [323, 530] on link "The Earth" at bounding box center [336, 536] width 53 height 14
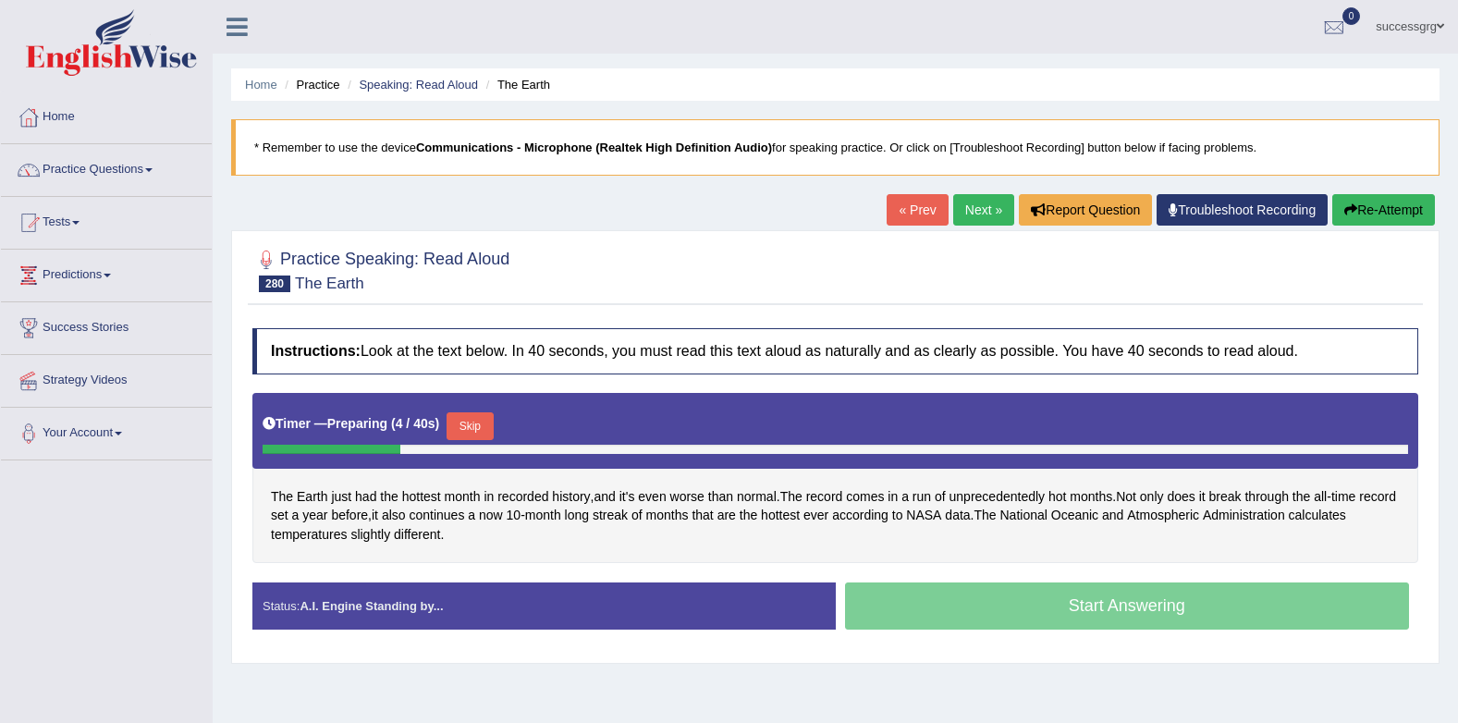
click at [481, 426] on button "Skip" at bounding box center [470, 426] width 46 height 28
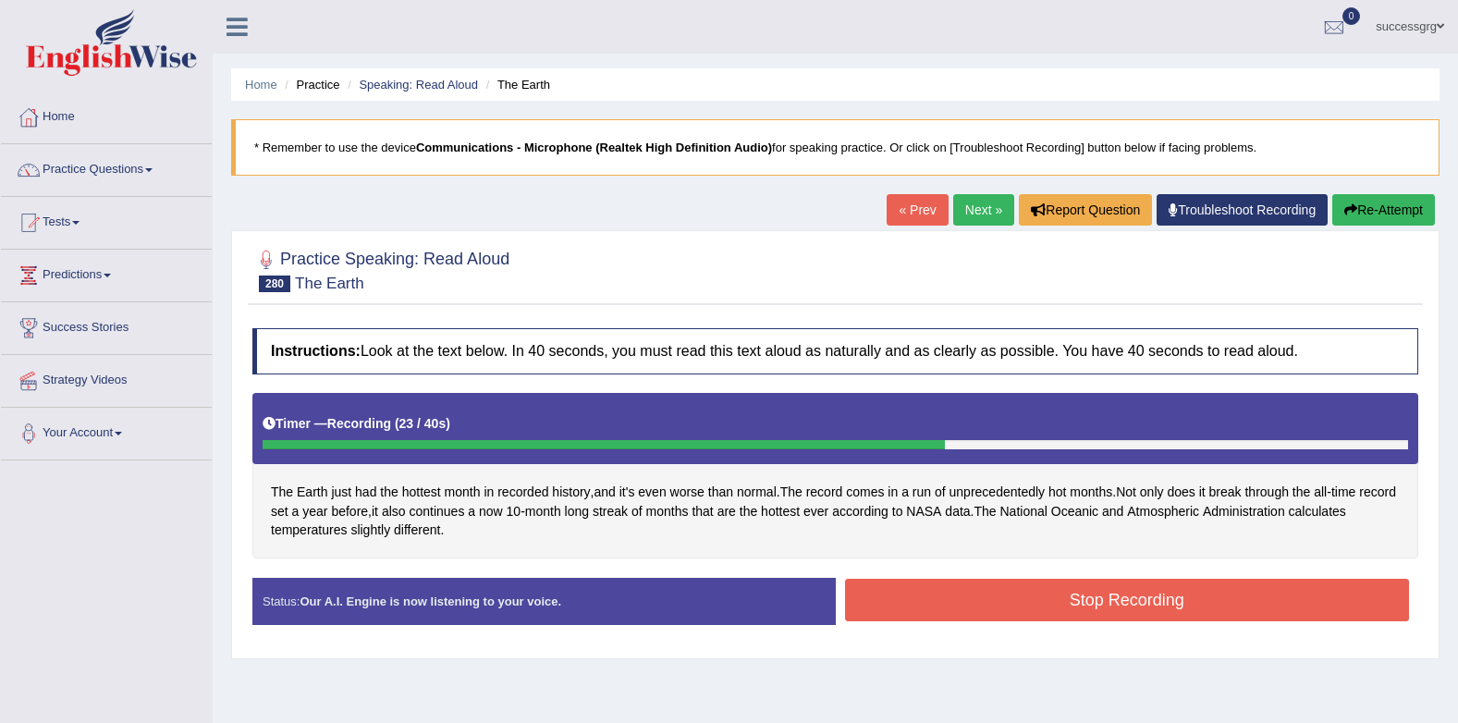
click at [977, 597] on button "Stop Recording" at bounding box center [1127, 600] width 565 height 43
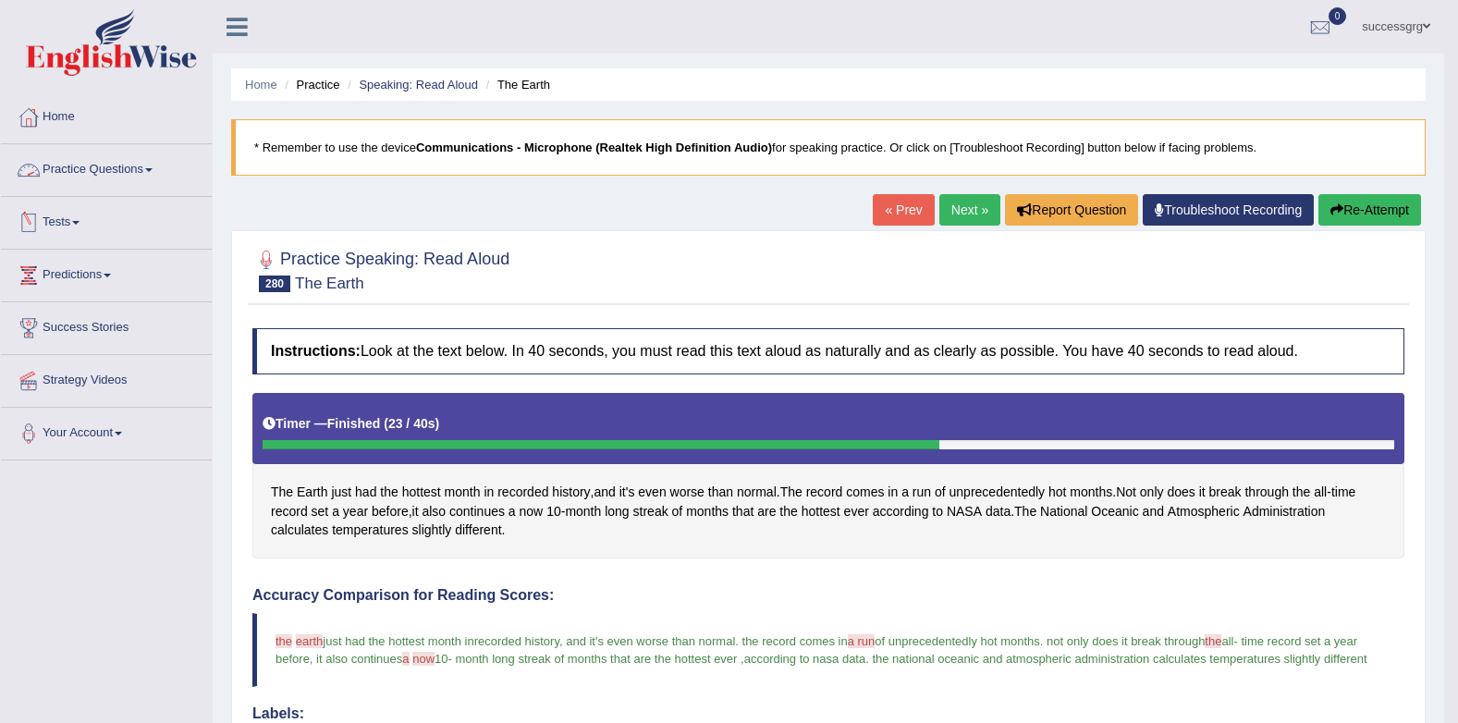
click at [109, 157] on link "Practice Questions" at bounding box center [106, 167] width 211 height 46
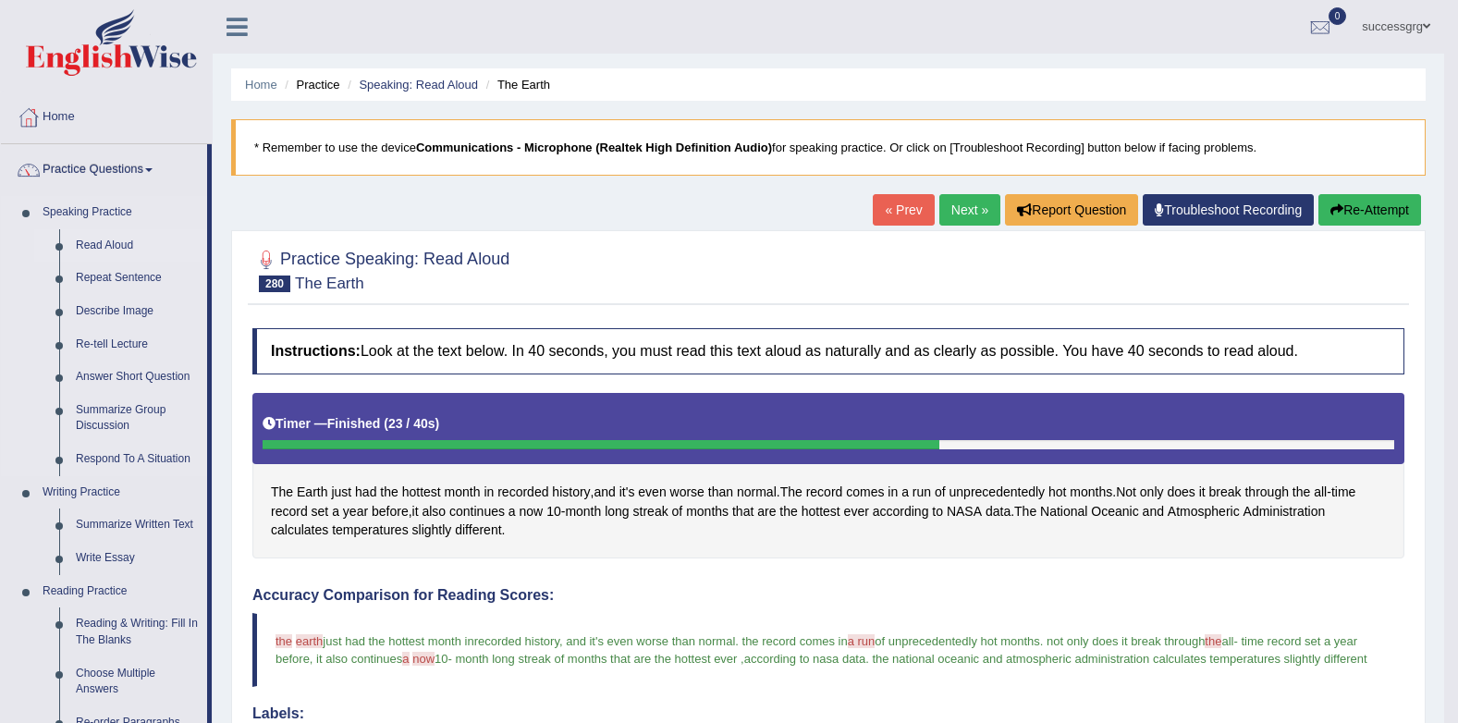
click at [115, 243] on link "Read Aloud" at bounding box center [137, 245] width 140 height 33
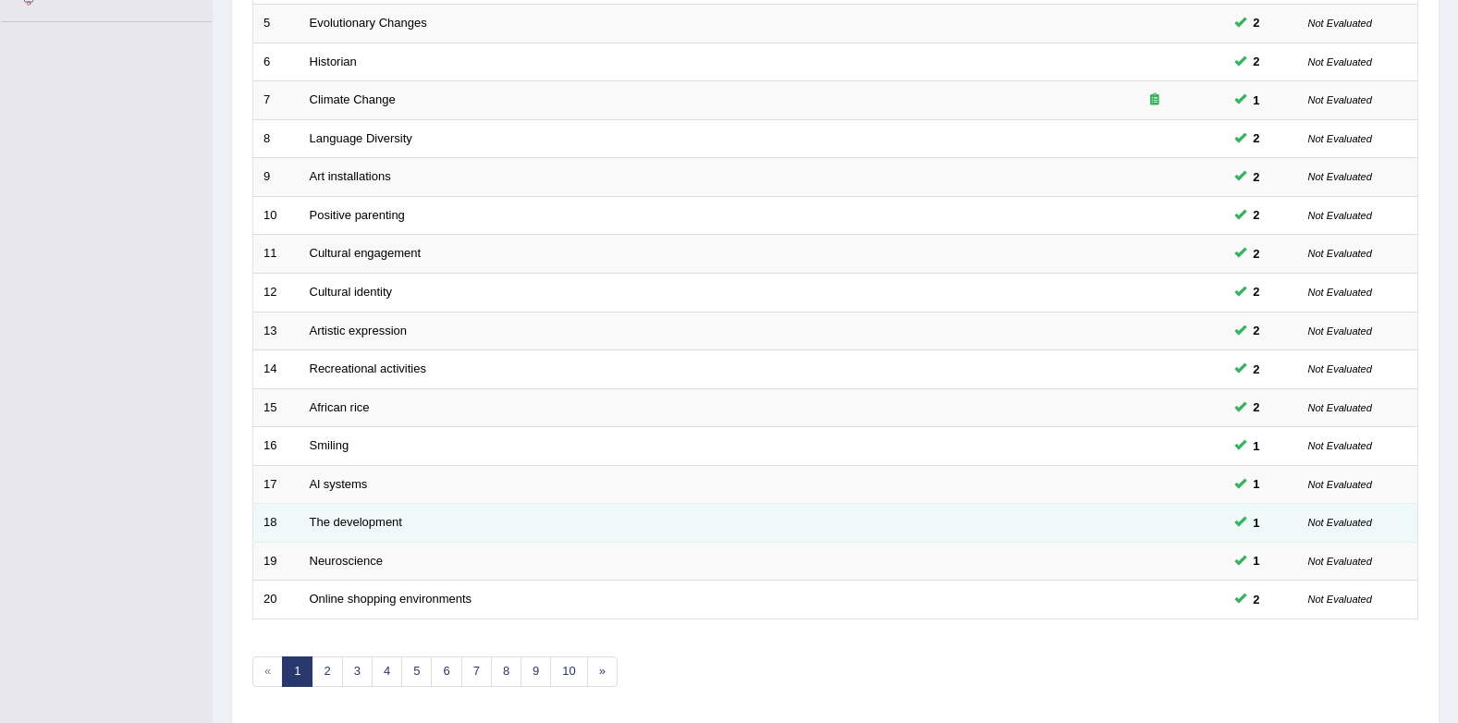
scroll to position [501, 0]
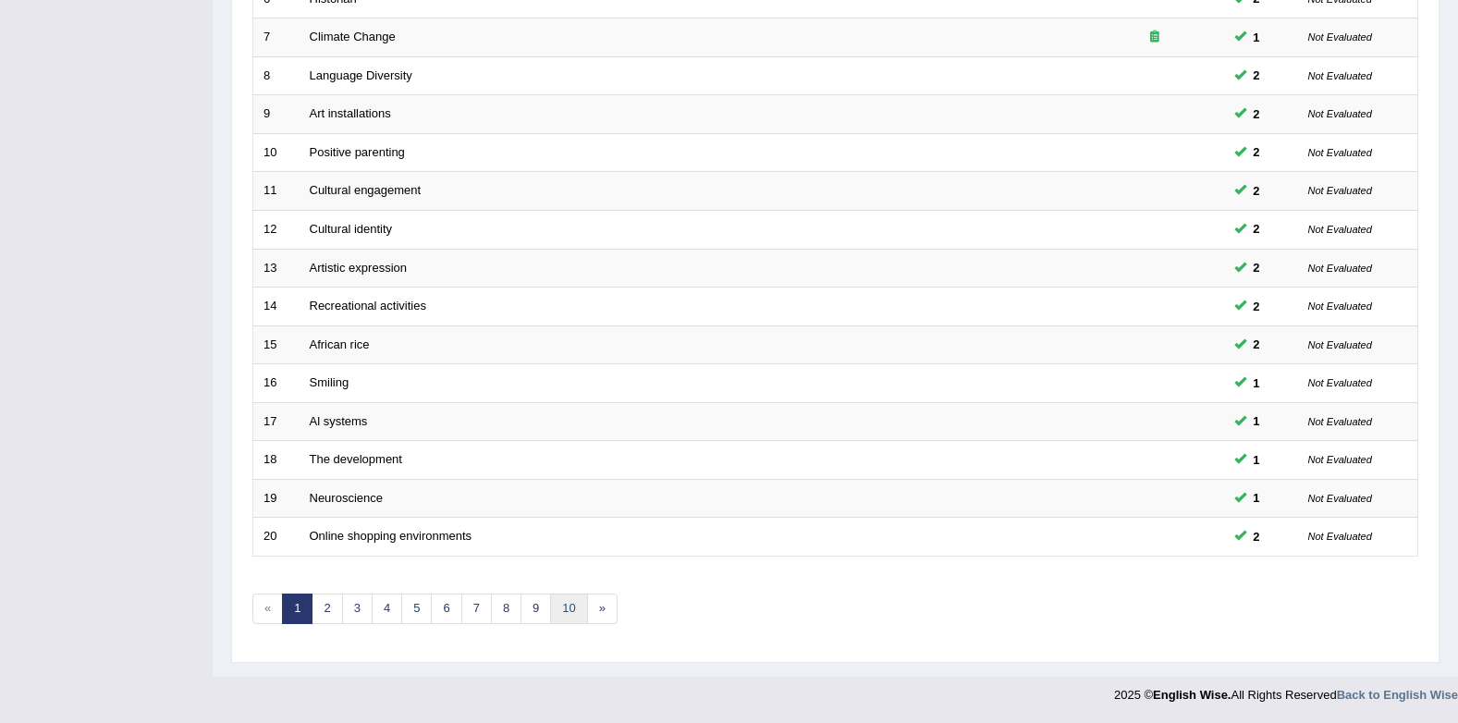
click at [575, 611] on link "10" at bounding box center [568, 609] width 37 height 31
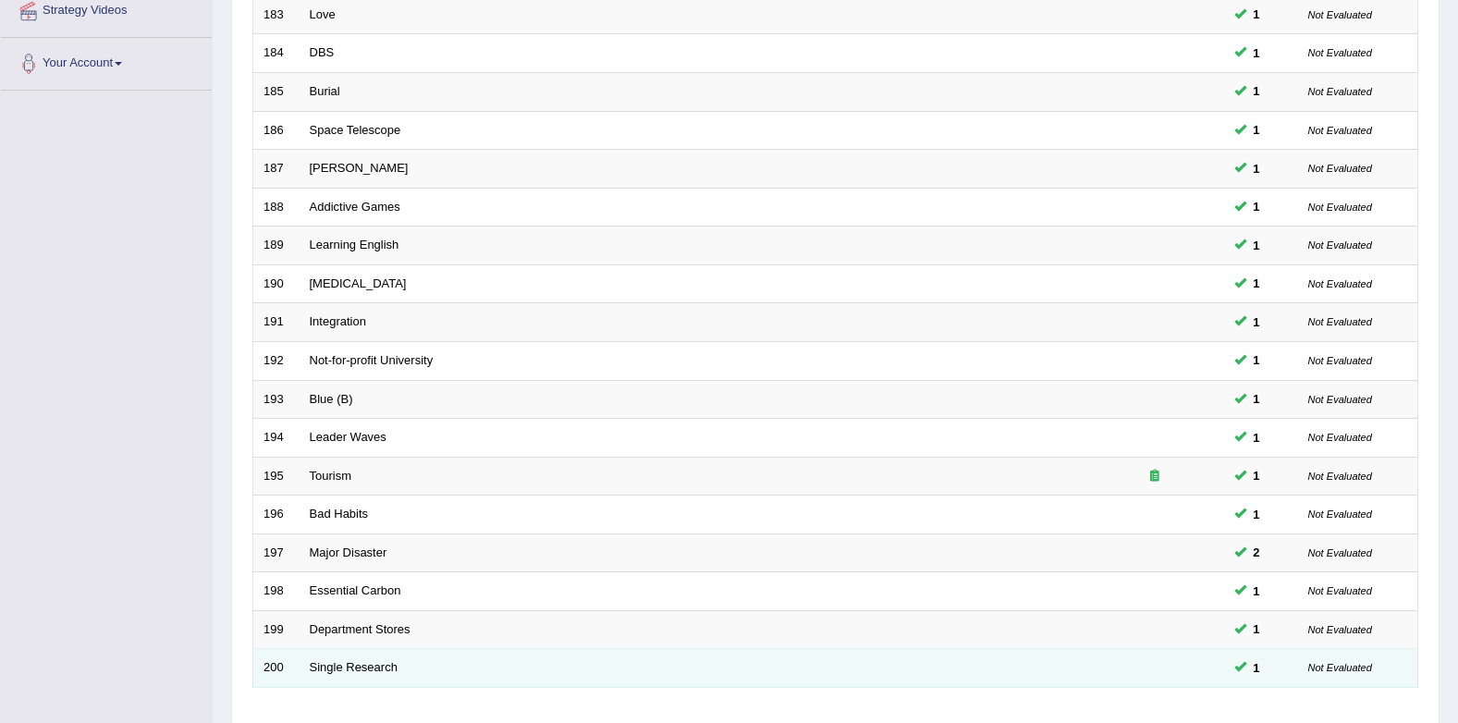
scroll to position [501, 0]
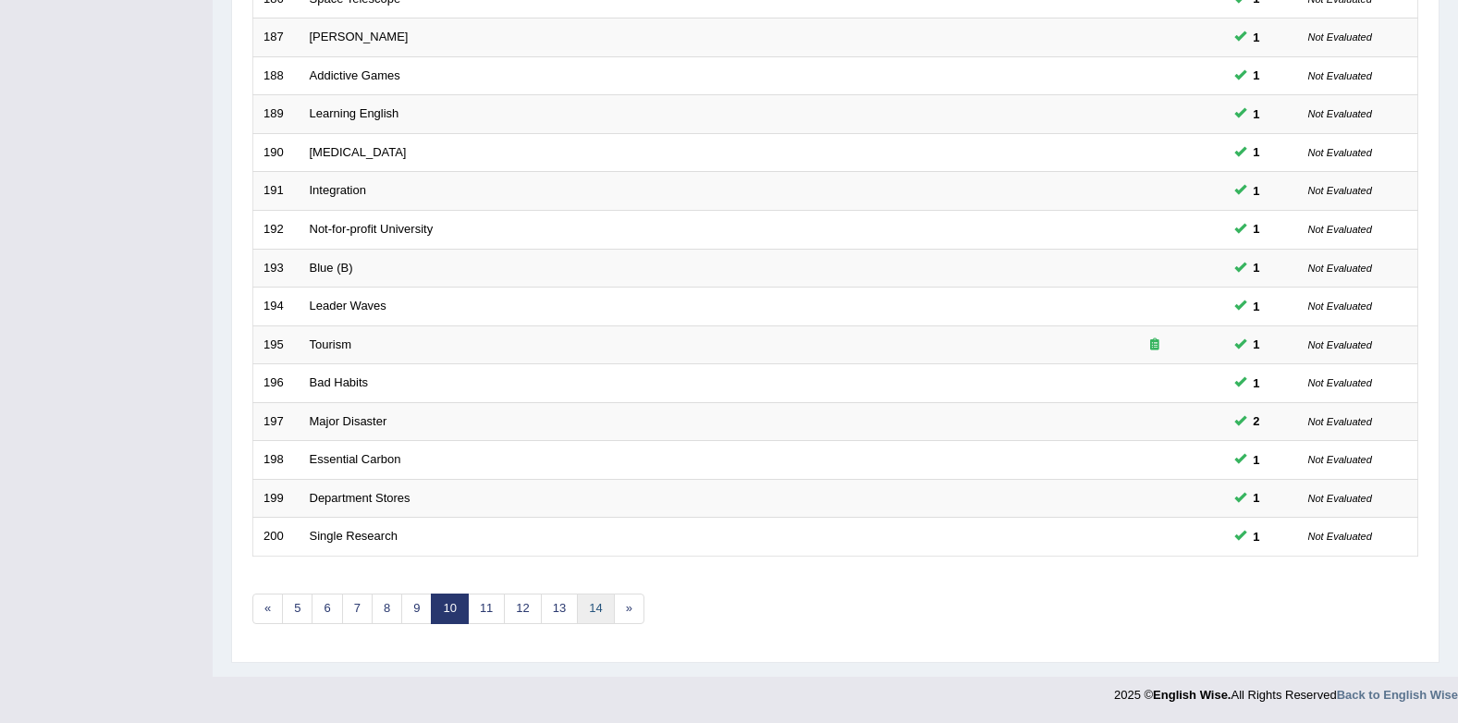
click at [609, 611] on link "14" at bounding box center [595, 609] width 37 height 31
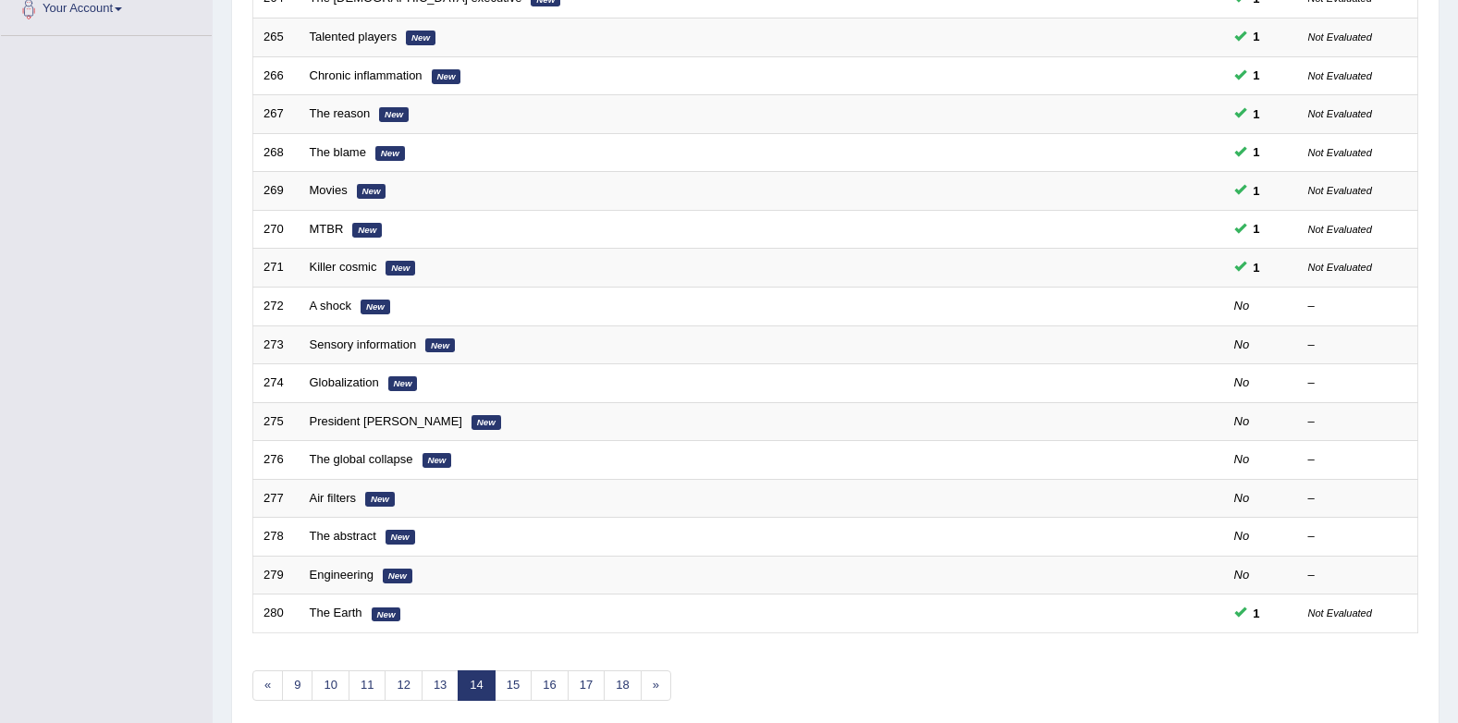
scroll to position [501, 0]
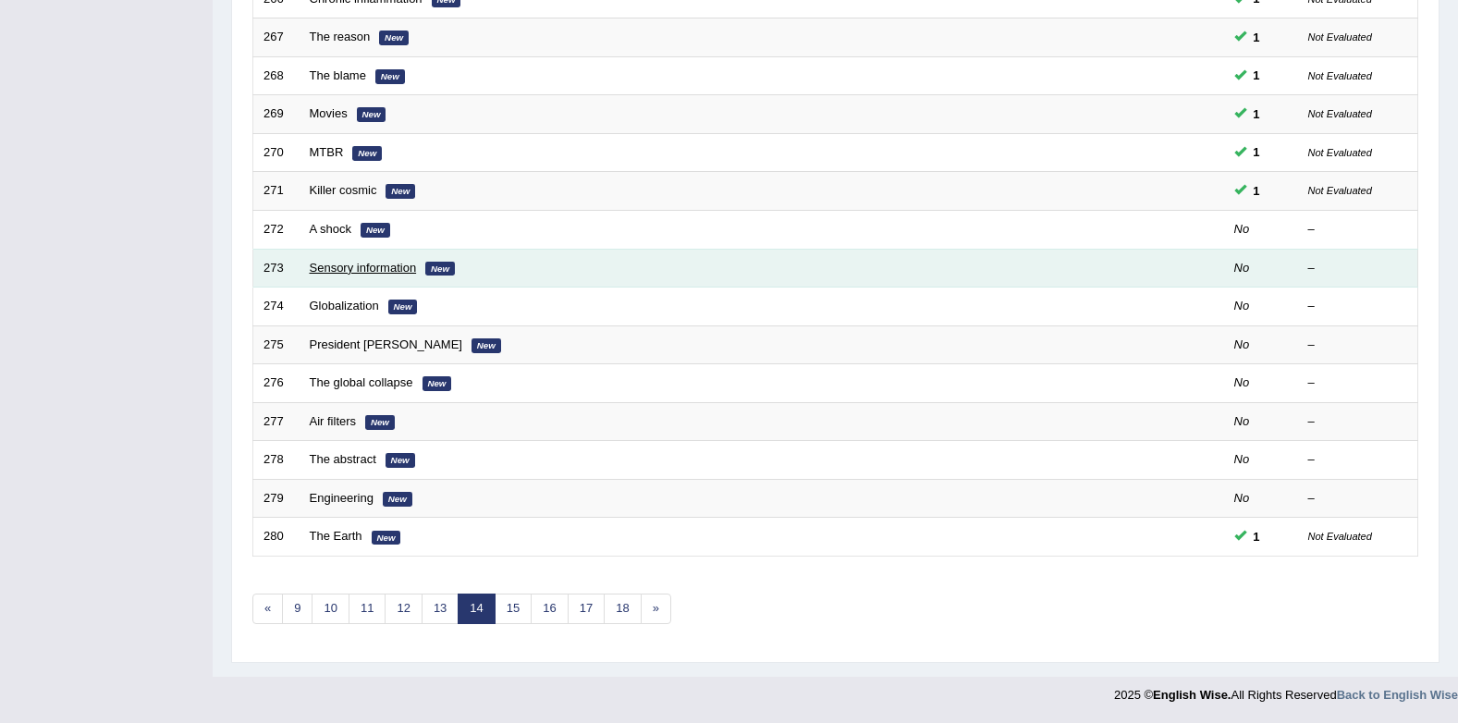
click at [398, 265] on link "Sensory information" at bounding box center [363, 268] width 107 height 14
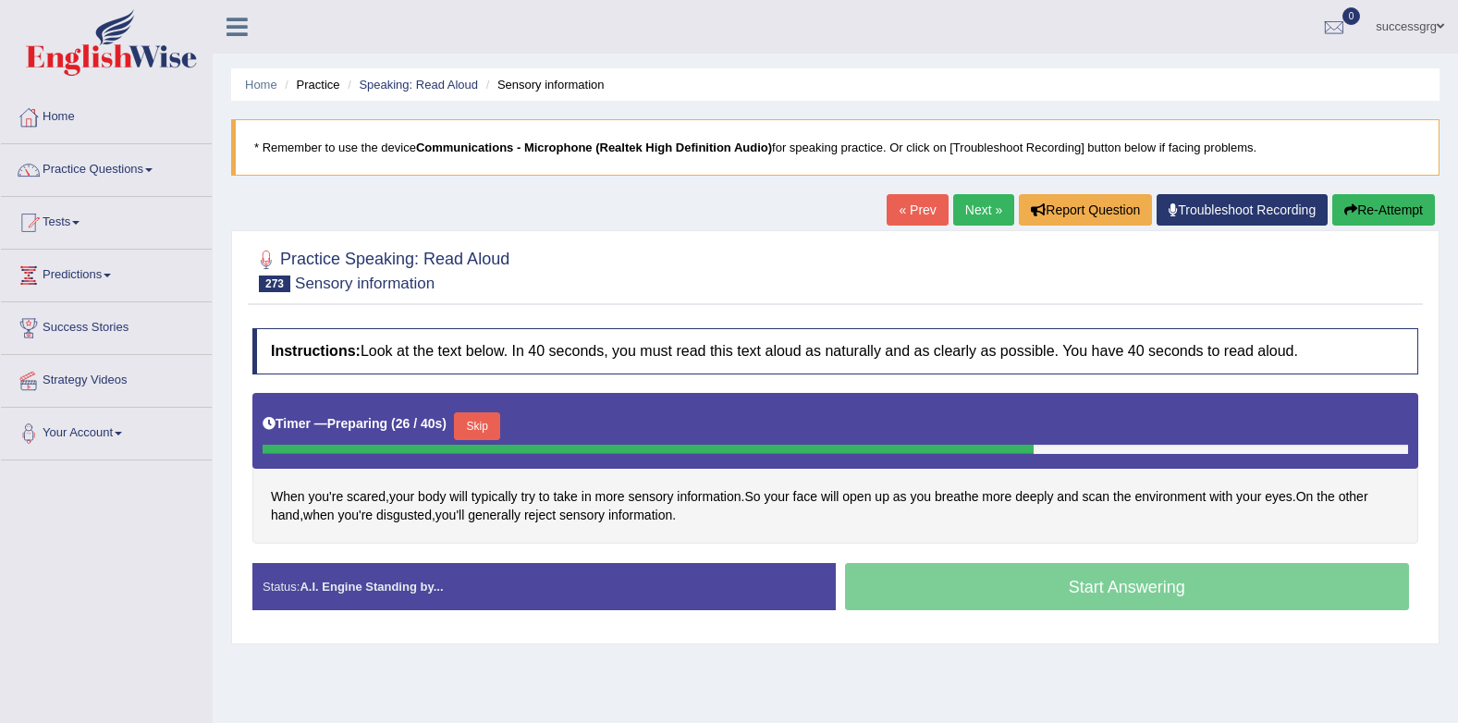
click at [480, 423] on button "Skip" at bounding box center [477, 426] width 46 height 28
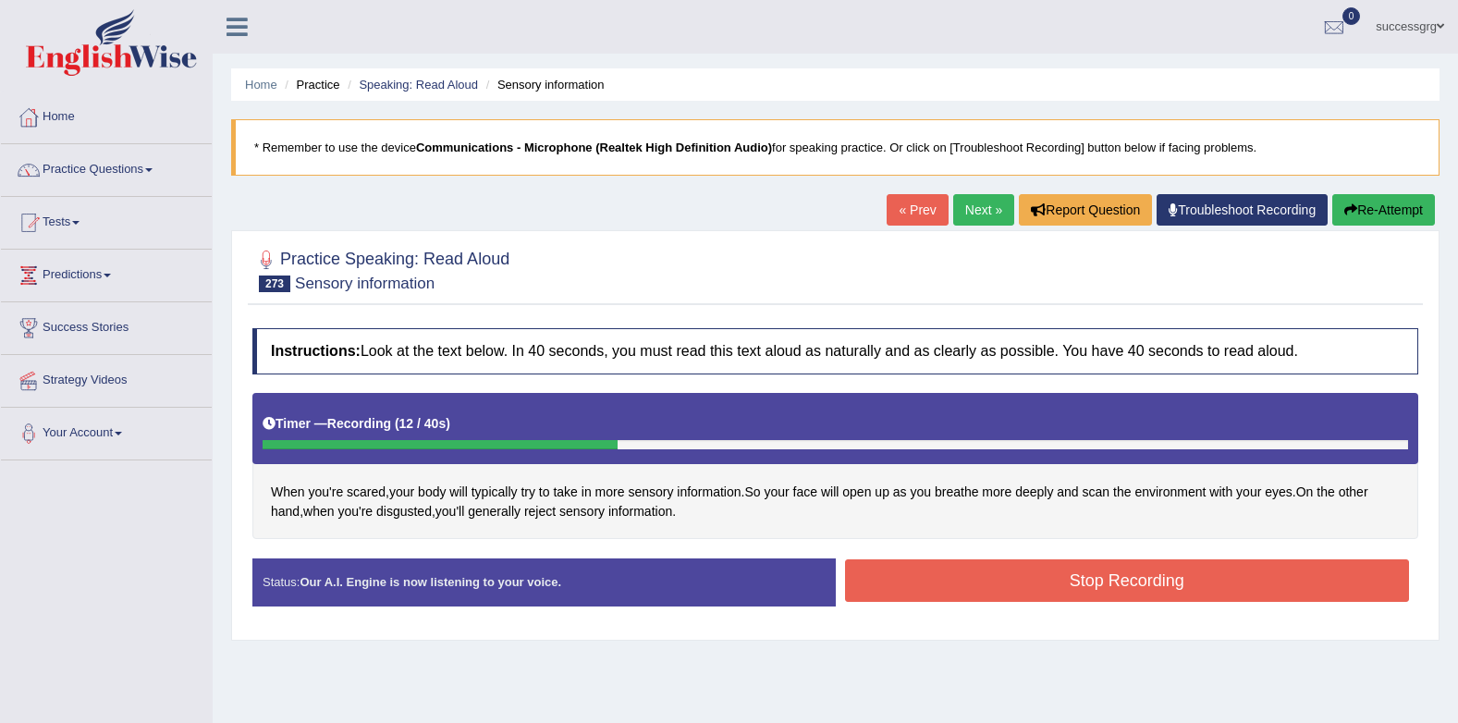
click at [891, 574] on button "Stop Recording" at bounding box center [1127, 580] width 565 height 43
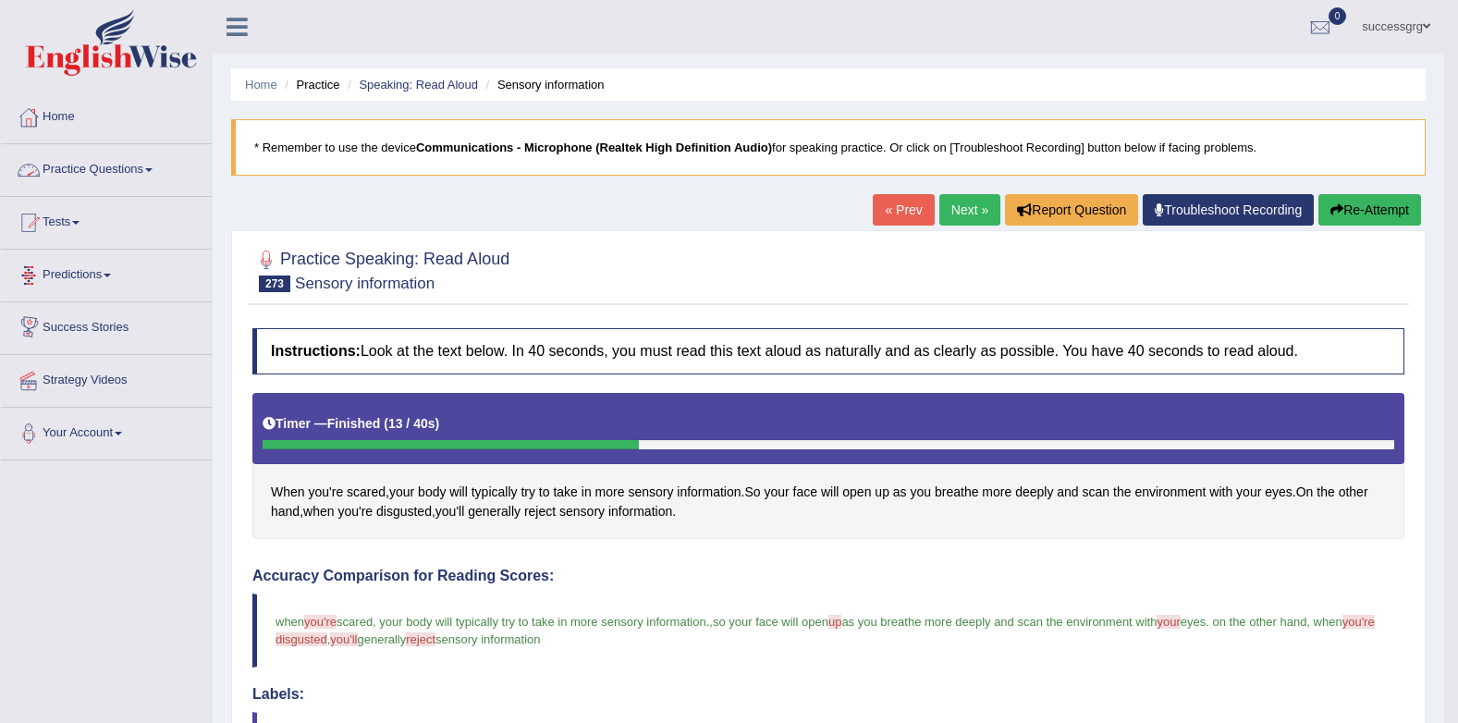
click at [51, 161] on link "Practice Questions" at bounding box center [106, 167] width 211 height 46
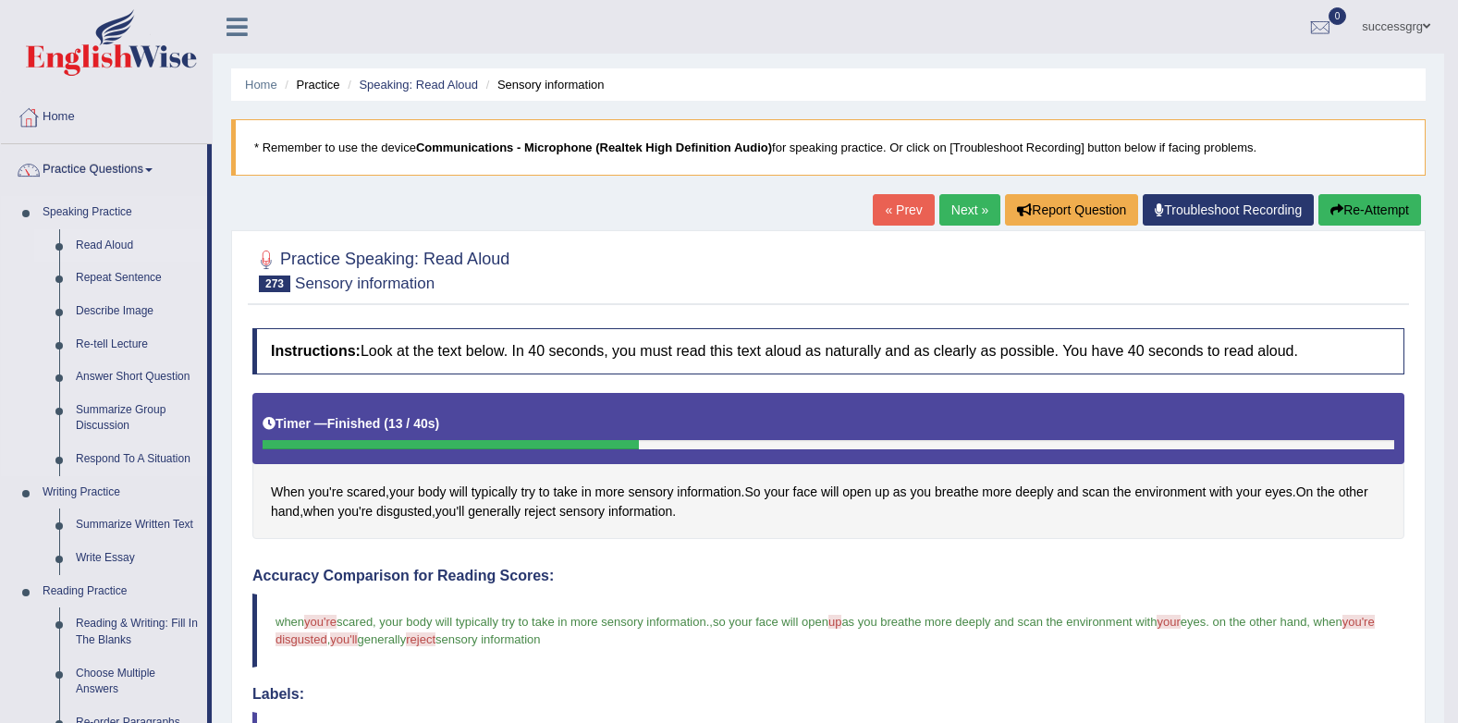
click at [96, 245] on link "Read Aloud" at bounding box center [137, 245] width 140 height 33
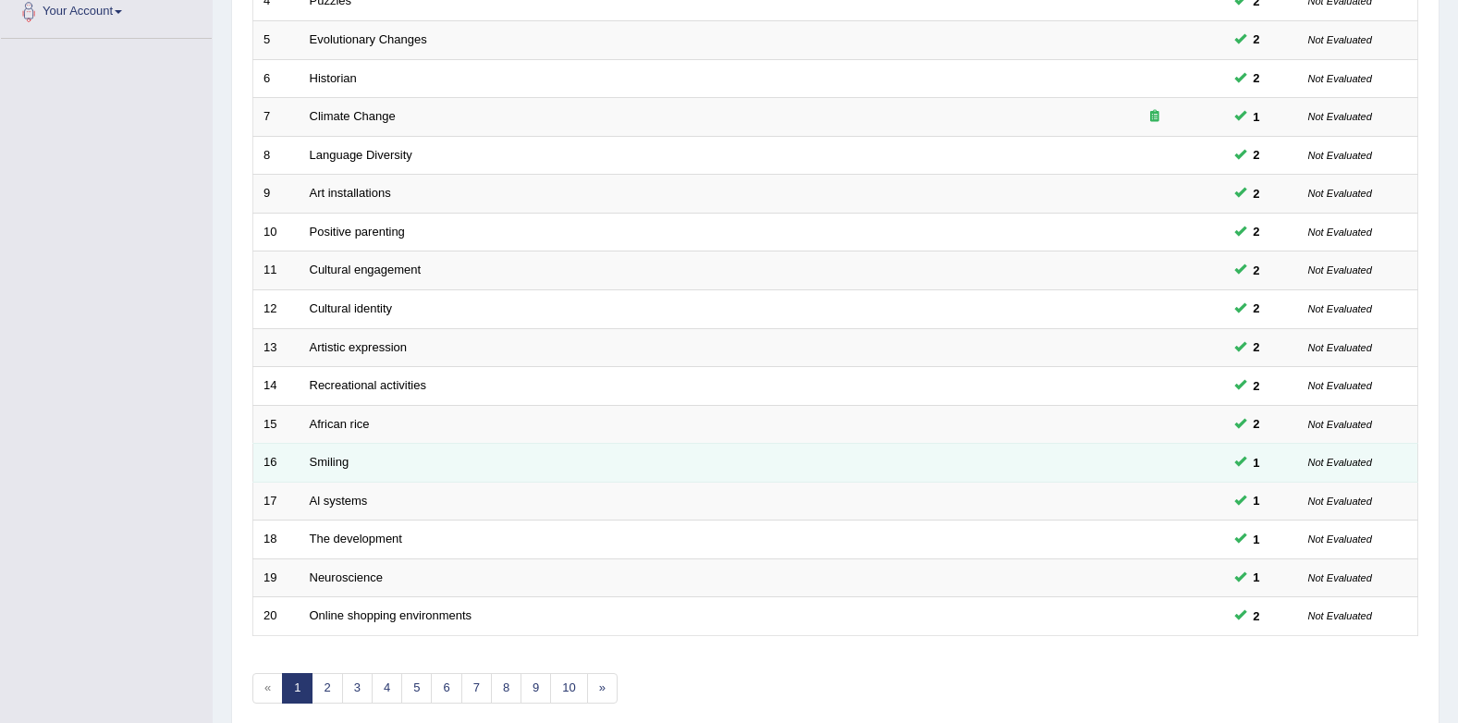
scroll to position [501, 0]
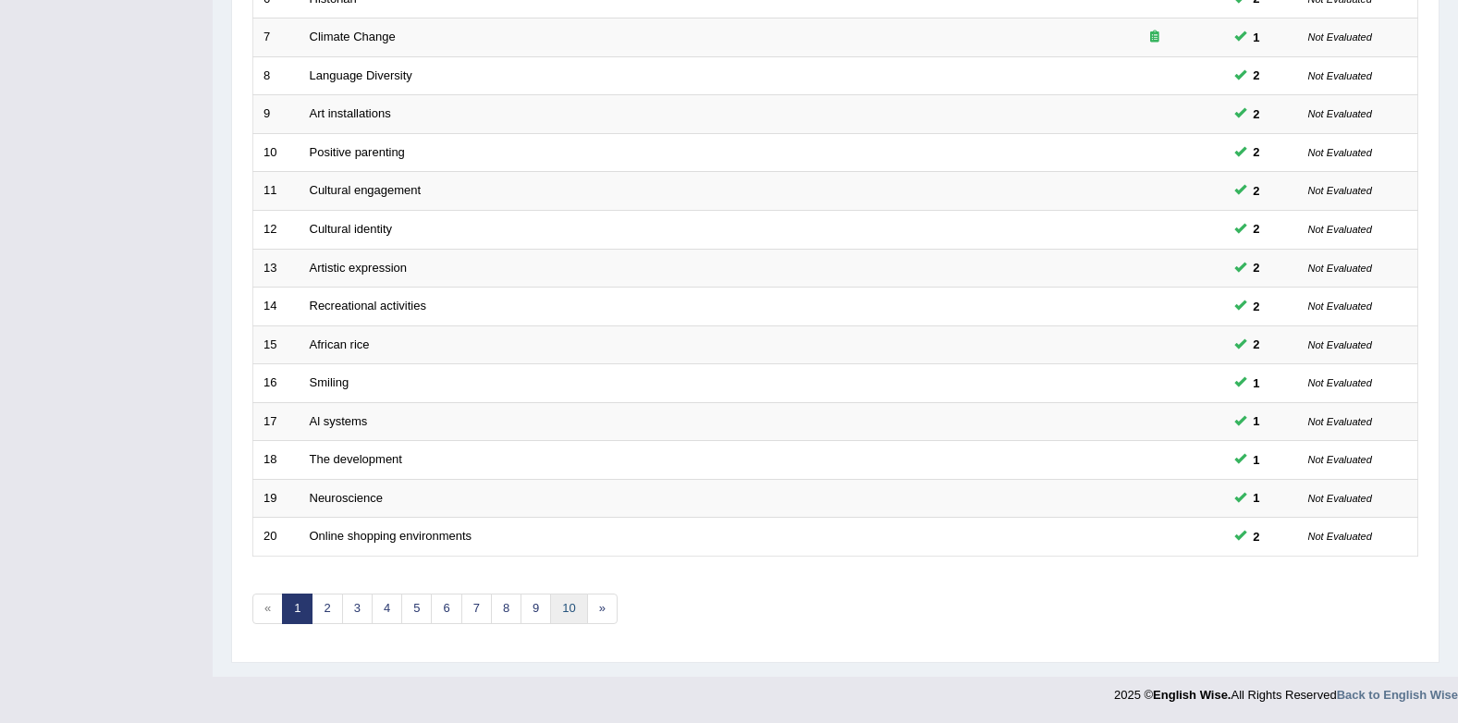
click at [556, 602] on link "10" at bounding box center [568, 609] width 37 height 31
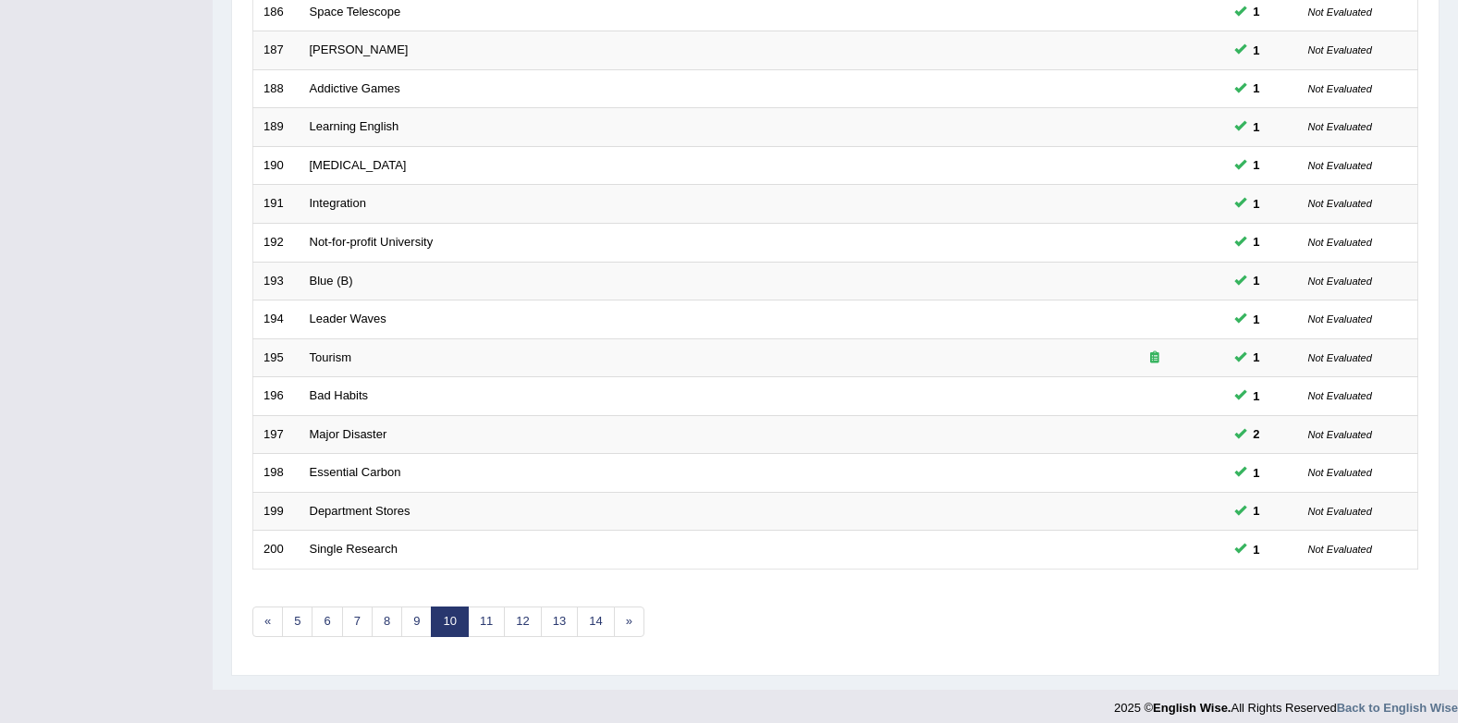
scroll to position [501, 0]
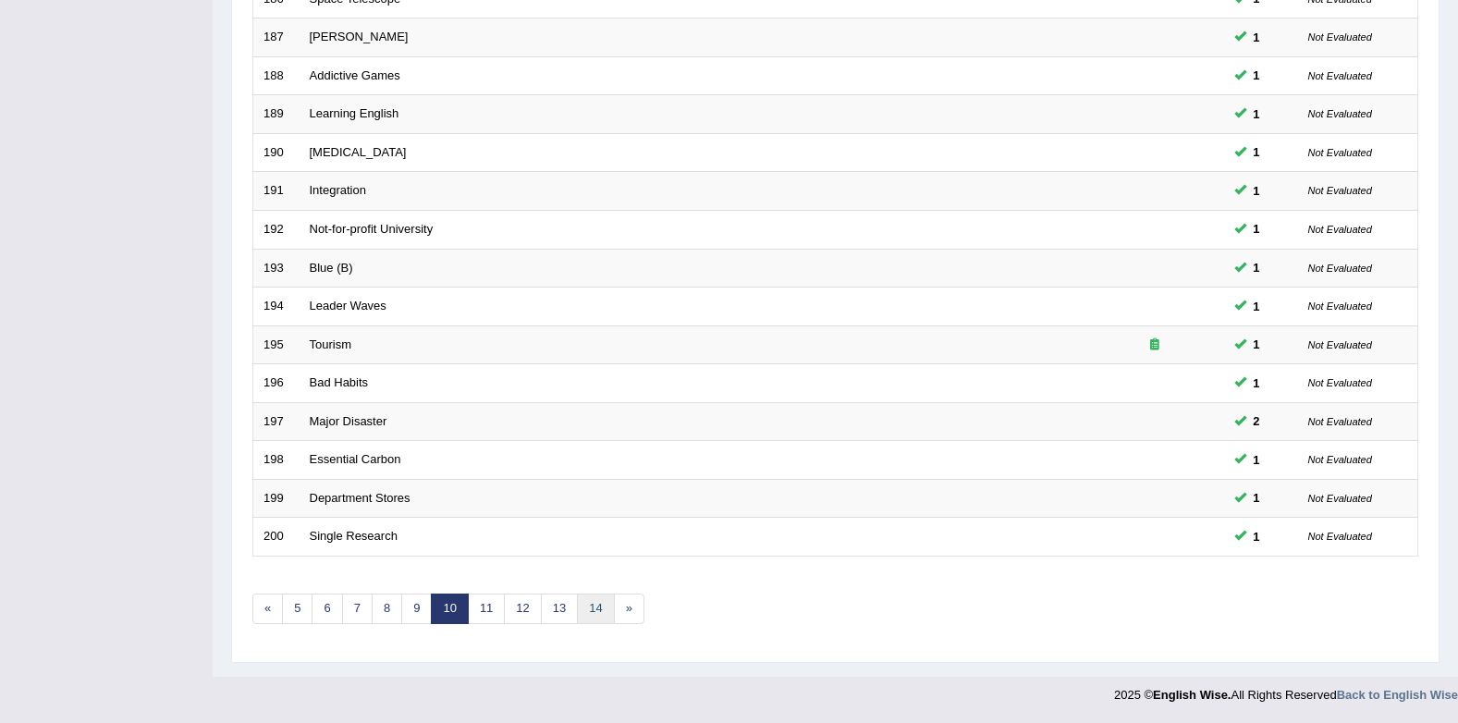
click at [583, 606] on link "14" at bounding box center [595, 609] width 37 height 31
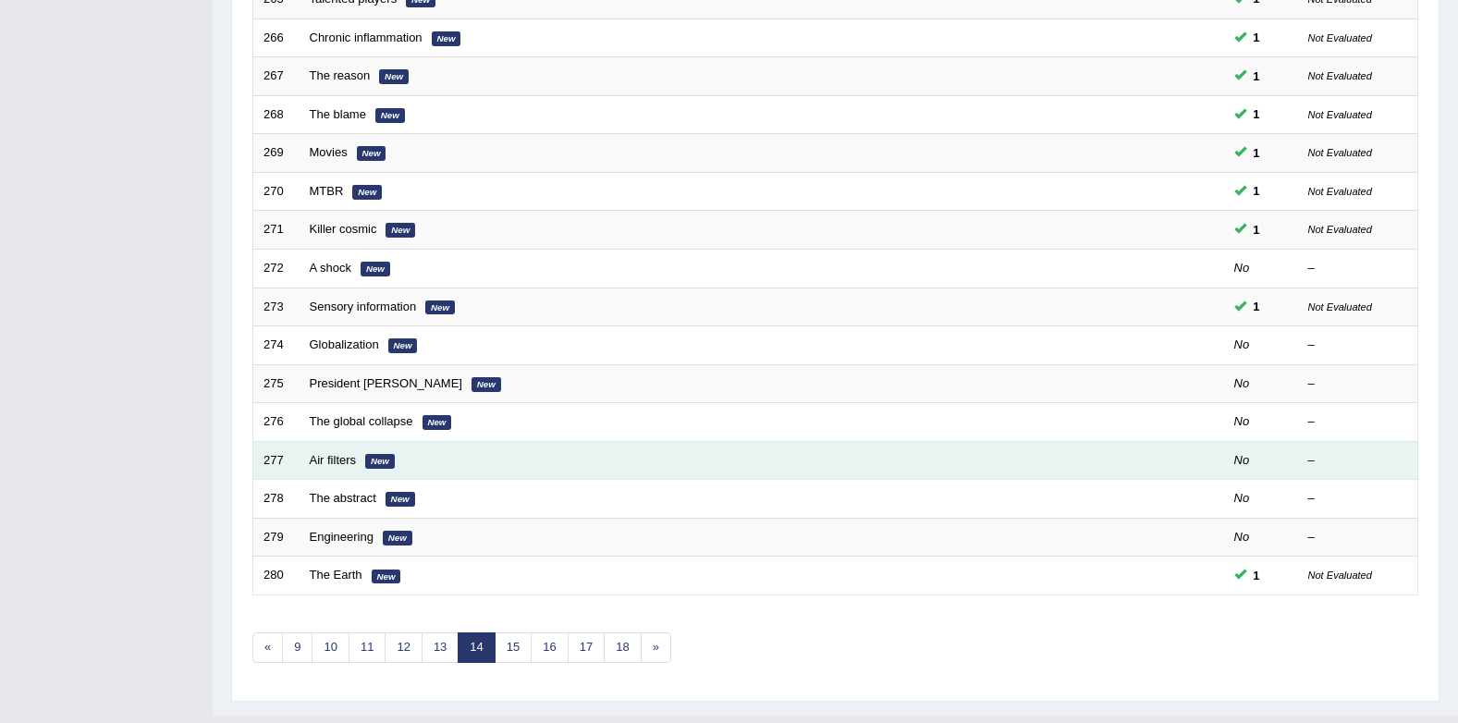
scroll to position [501, 0]
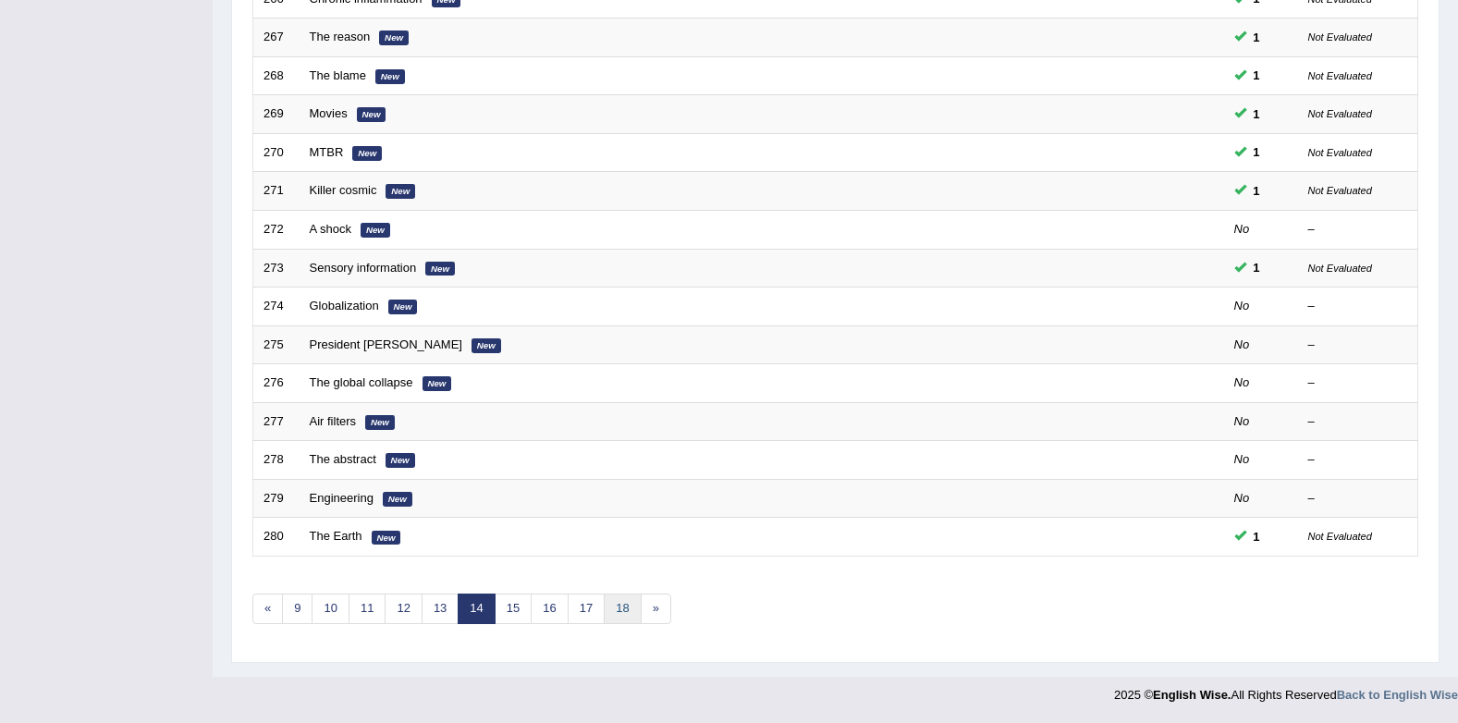
click at [618, 609] on link "18" at bounding box center [622, 609] width 37 height 31
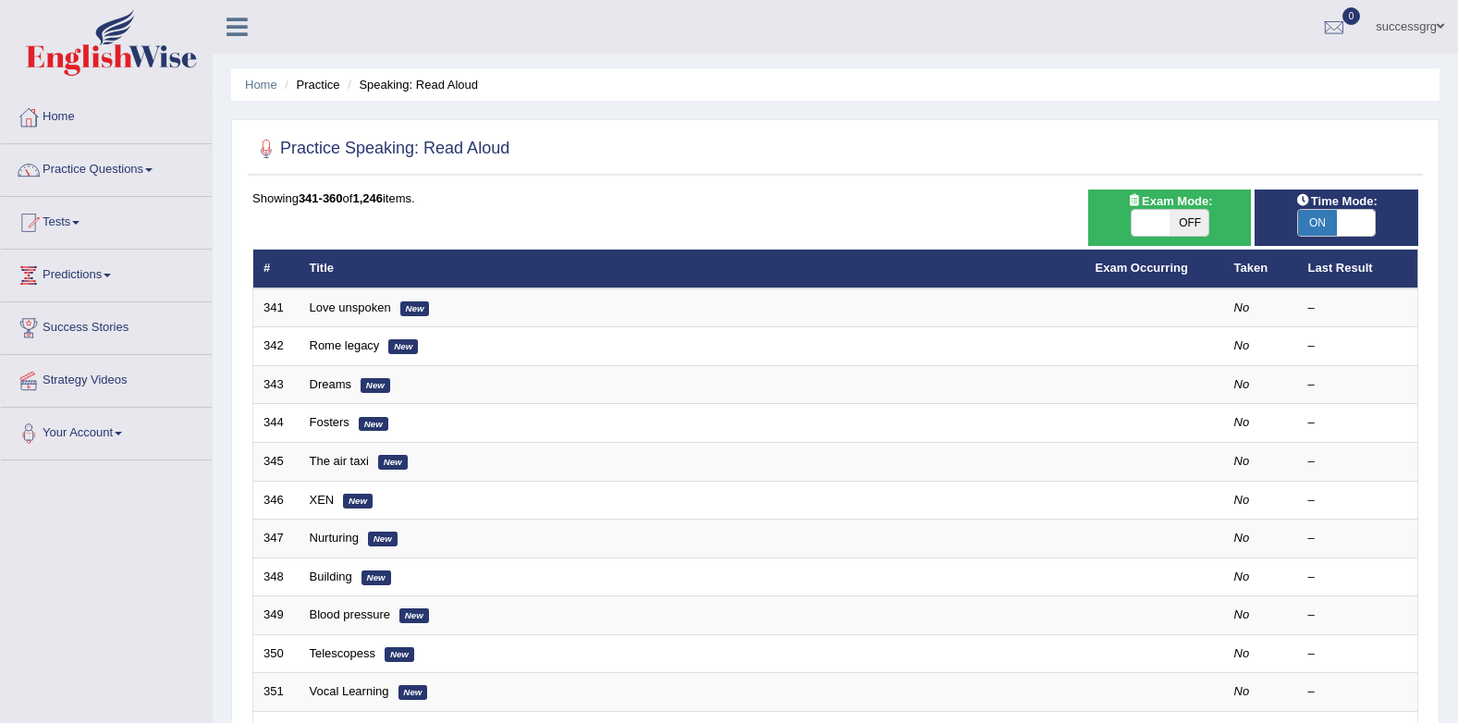
click at [349, 301] on tbody "341 Love unspoken New No – 342 Rome legacy New No – 343 Dreams New No – 344 Fos…" at bounding box center [835, 672] width 1165 height 769
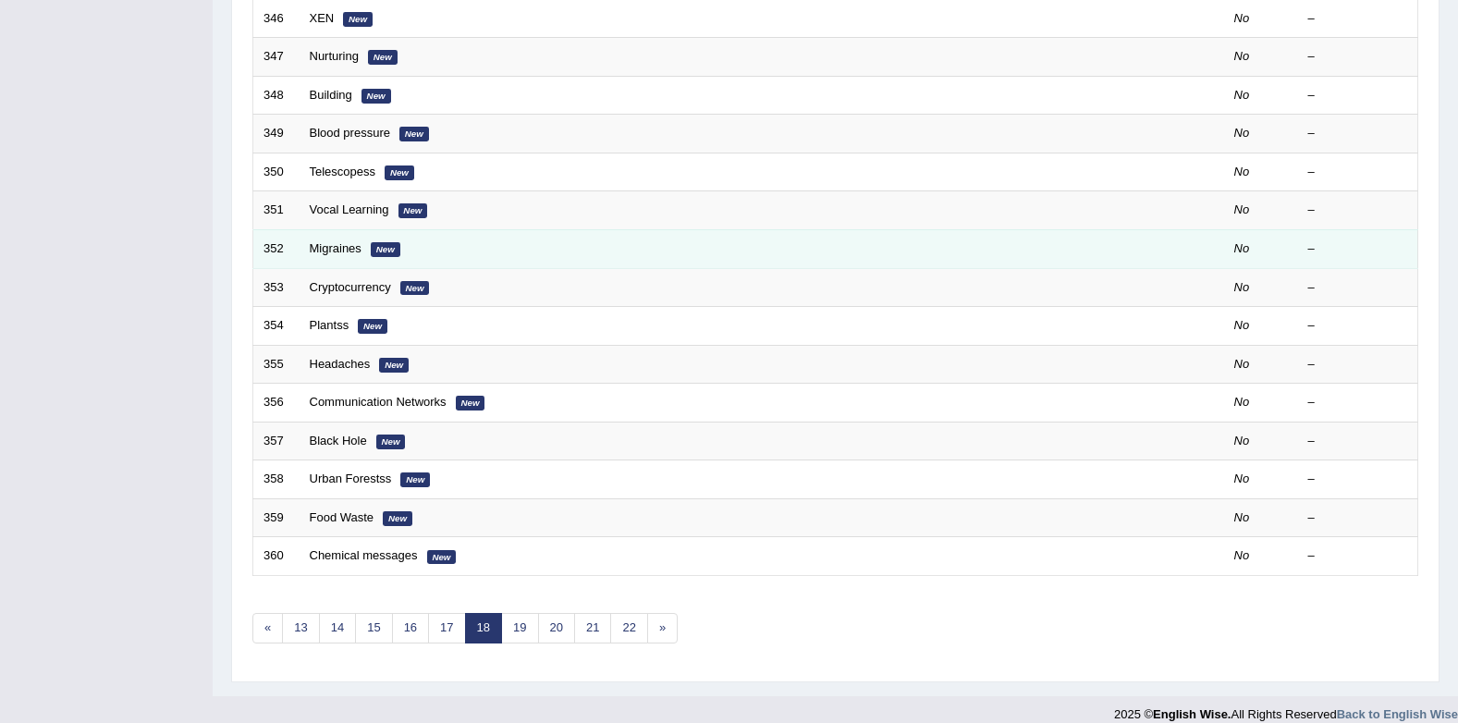
scroll to position [501, 0]
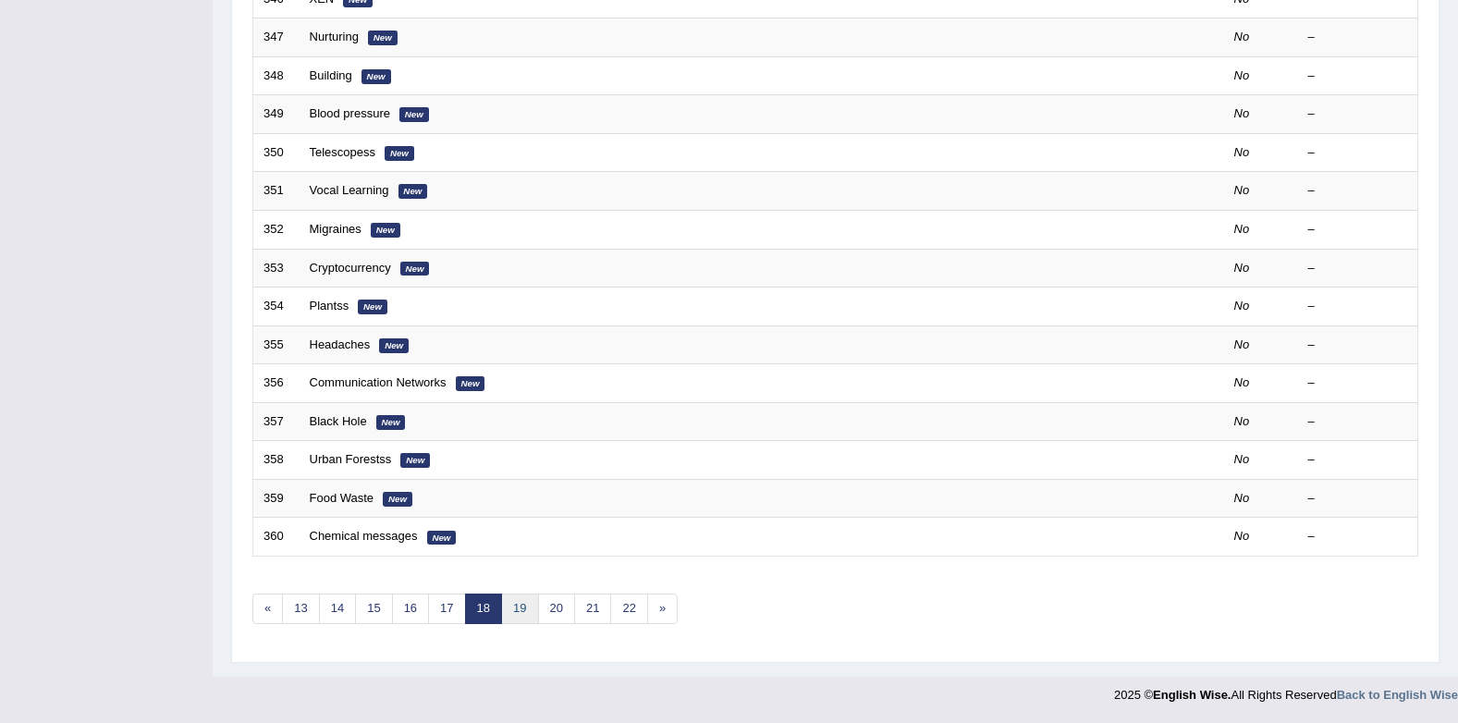
click at [524, 604] on link "19" at bounding box center [519, 609] width 37 height 31
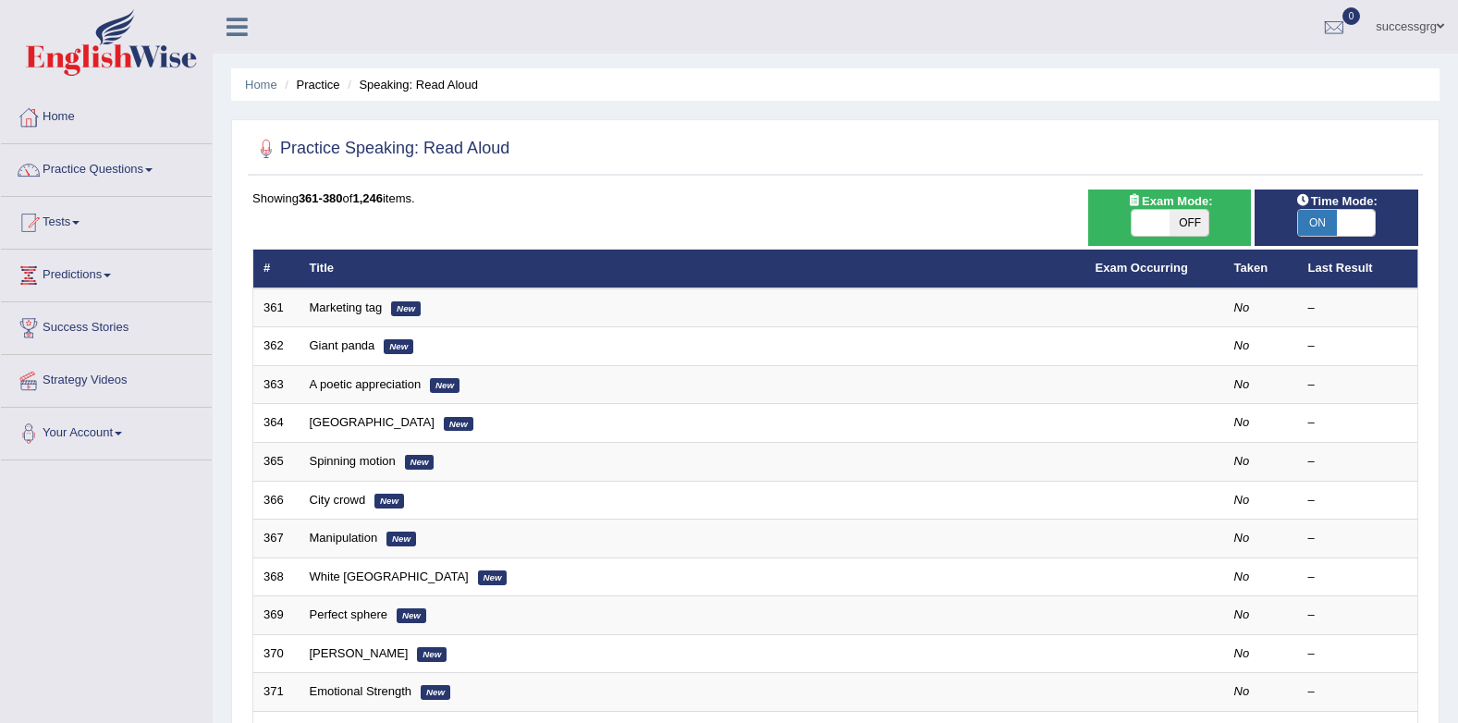
click at [1426, 36] on link "successgrg" at bounding box center [1410, 24] width 96 height 48
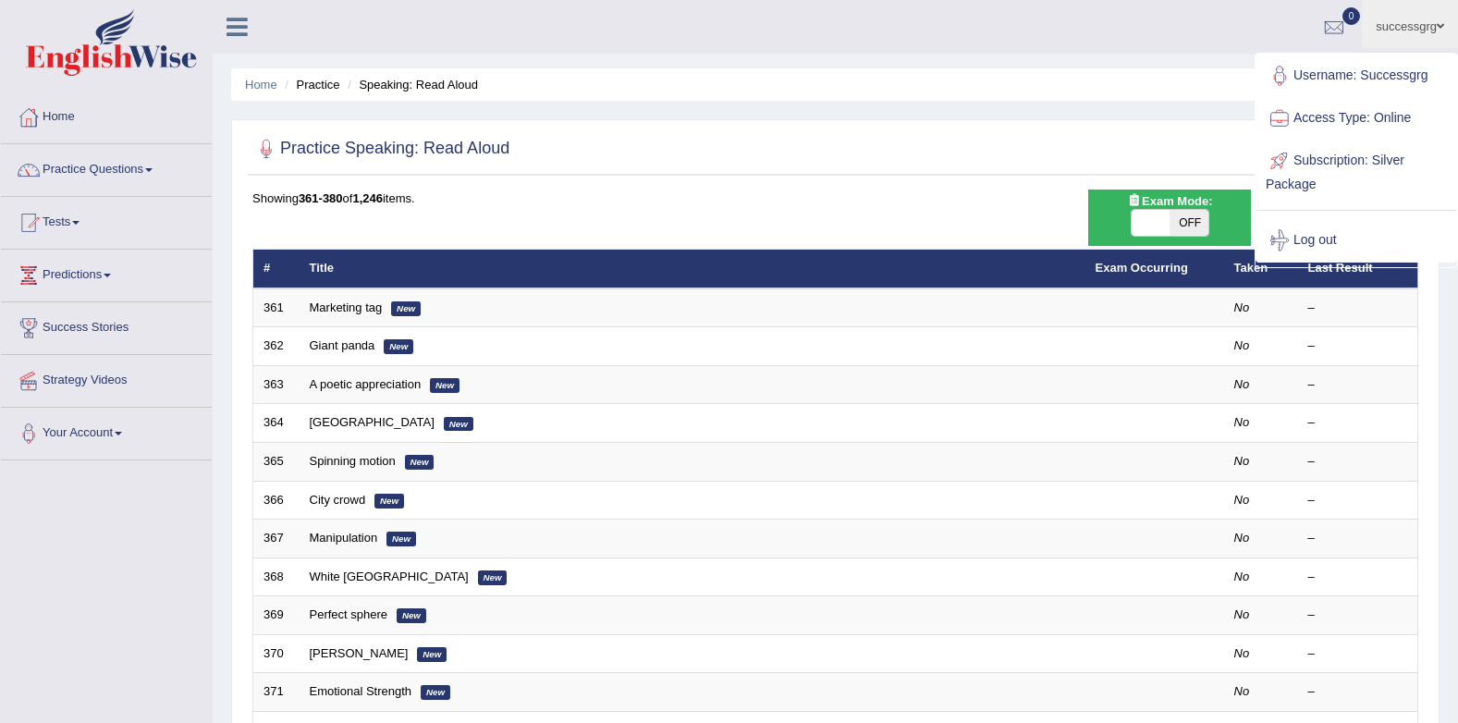
click at [868, 19] on ul "successgrg Toggle navigation Username: Successgrg Access Type: Online Subscript…" at bounding box center [1022, 26] width 872 height 53
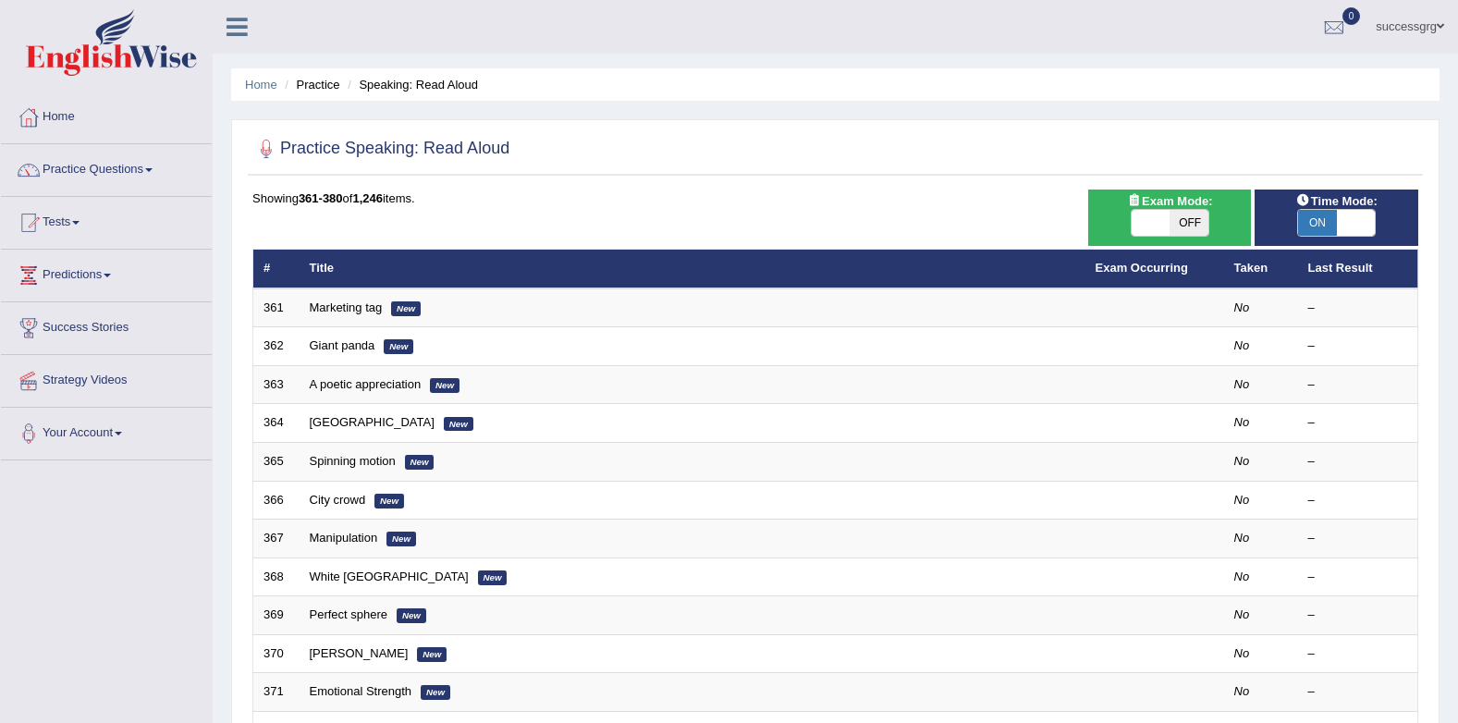
click at [1424, 32] on link "successgrg" at bounding box center [1410, 24] width 96 height 48
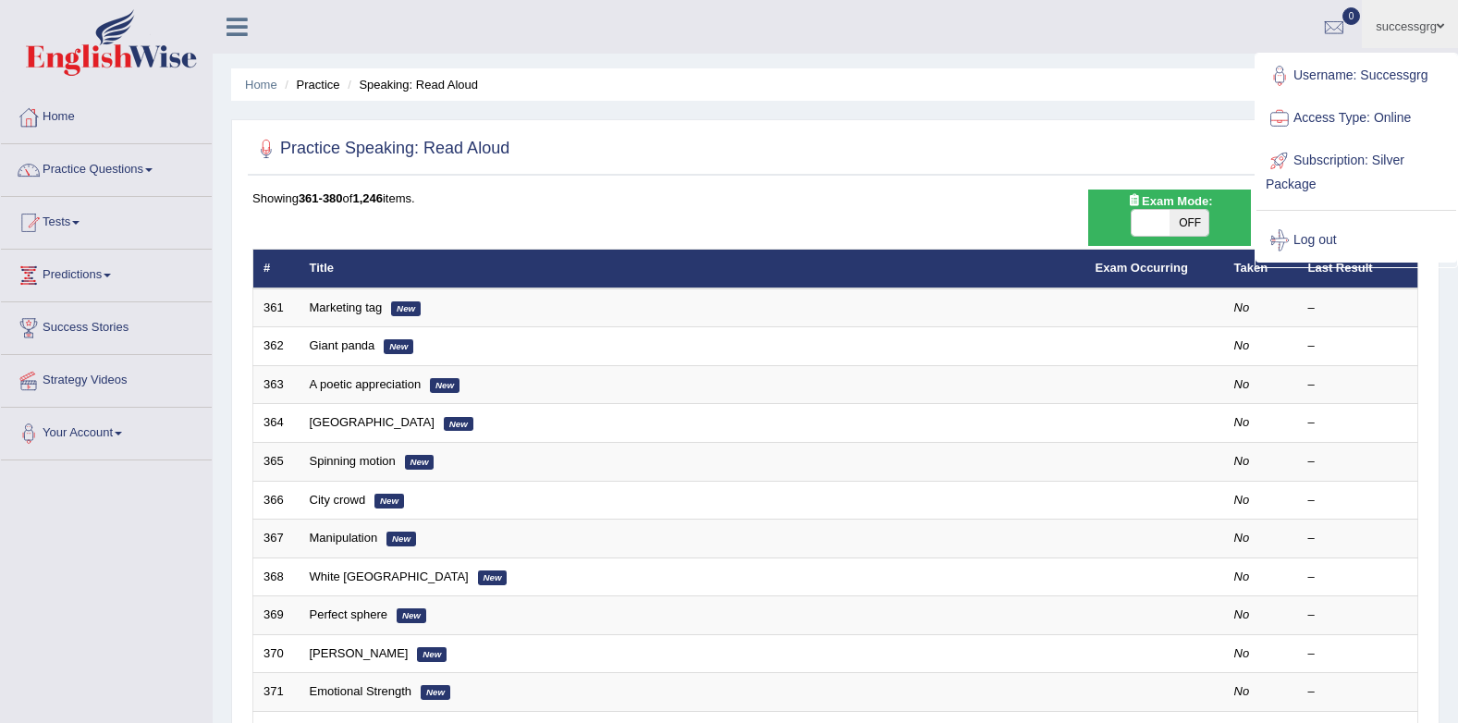
click at [807, 24] on ul "successgrg Toggle navigation Username: Successgrg Access Type: Online Subscript…" at bounding box center [1022, 26] width 872 height 53
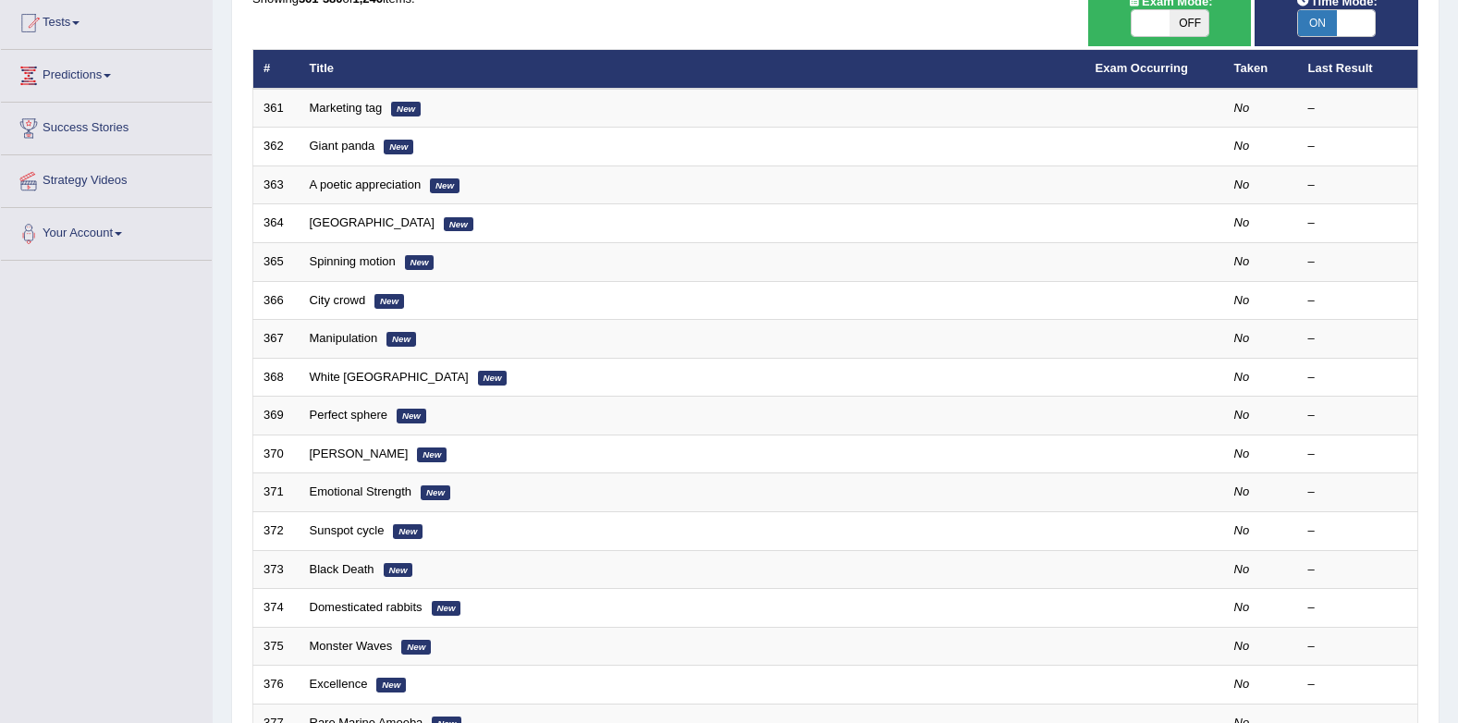
scroll to position [131, 0]
